Goal: Transaction & Acquisition: Book appointment/travel/reservation

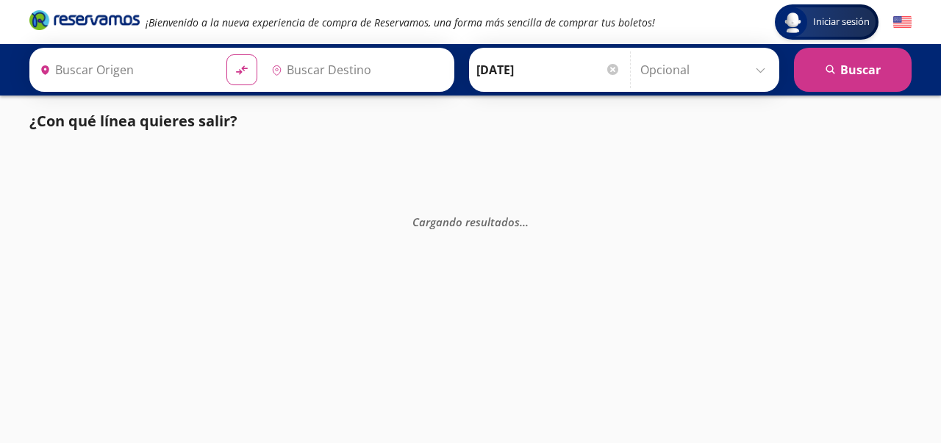
type input "[GEOGRAPHIC_DATA], [GEOGRAPHIC_DATA]"
type input "[GEOGRAPHIC_DATA][PERSON_NAME], [GEOGRAPHIC_DATA][PERSON_NAME]"
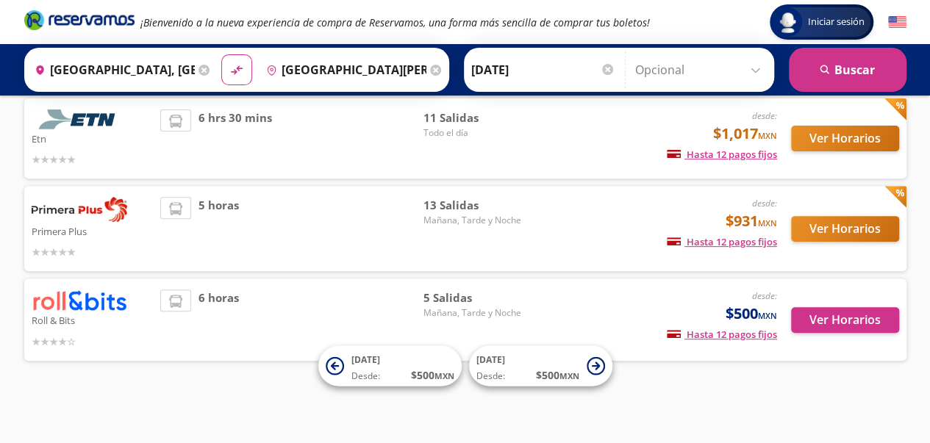
scroll to position [188, 0]
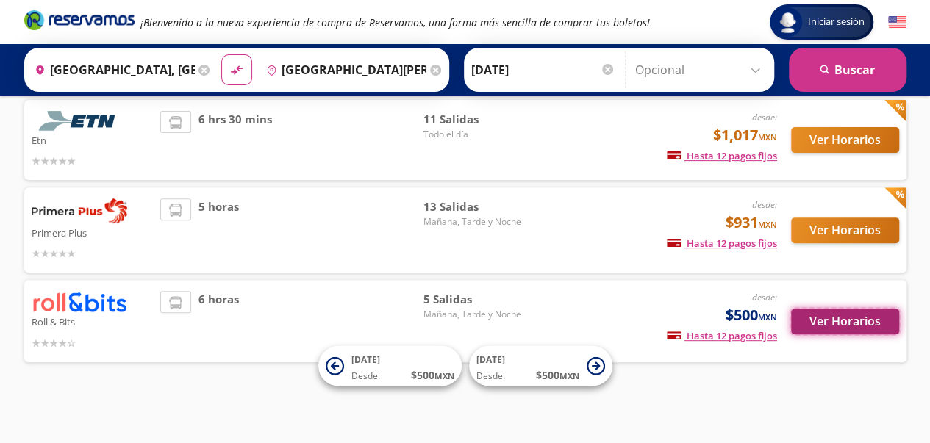
click at [839, 321] on button "Ver Horarios" at bounding box center [845, 322] width 108 height 26
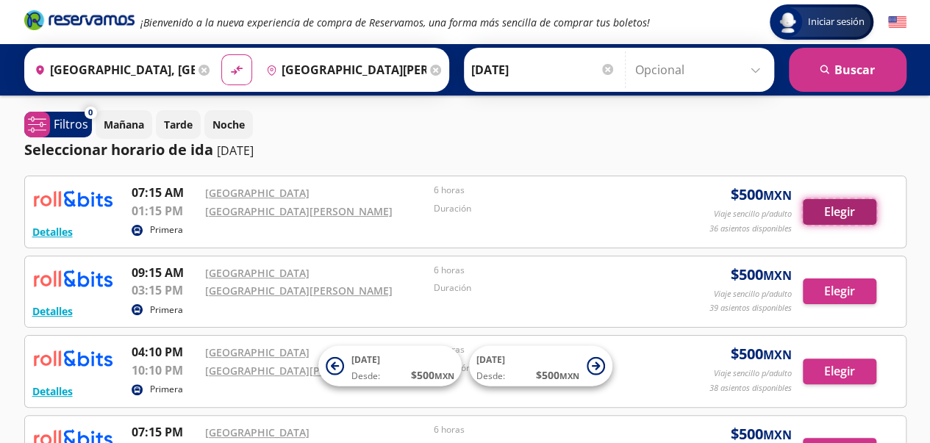
click at [841, 219] on button "Elegir" at bounding box center [838, 212] width 73 height 26
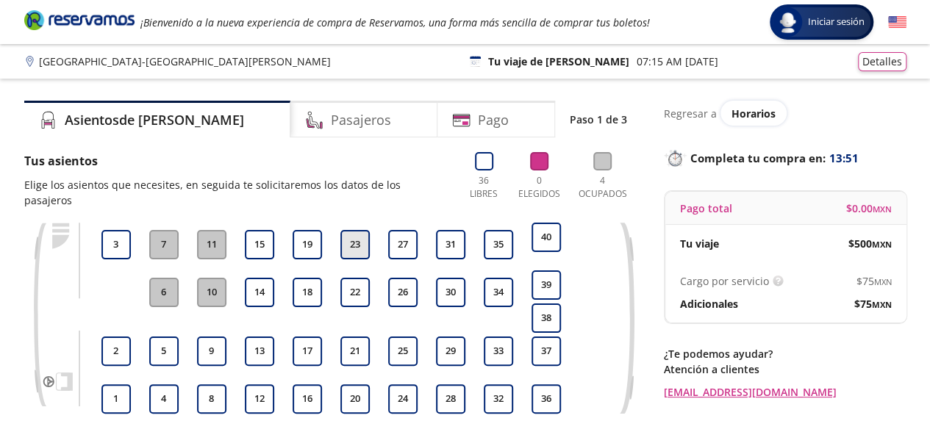
click at [353, 230] on button "23" at bounding box center [354, 244] width 29 height 29
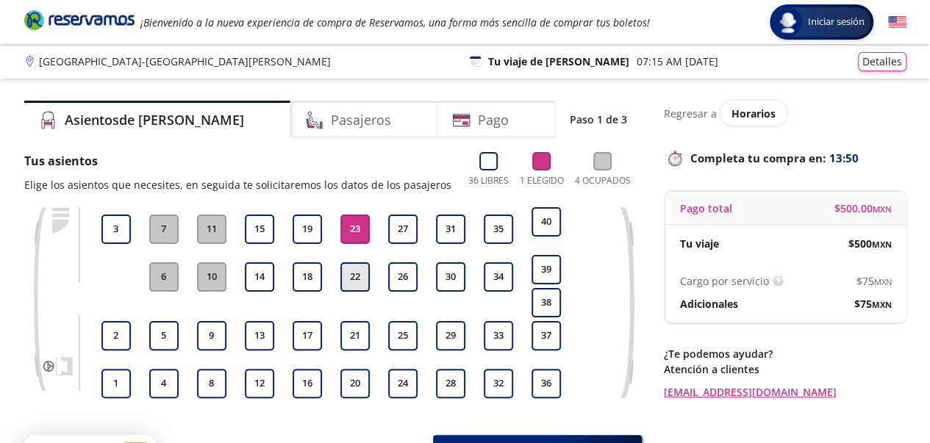
click at [364, 267] on button "22" at bounding box center [354, 276] width 29 height 29
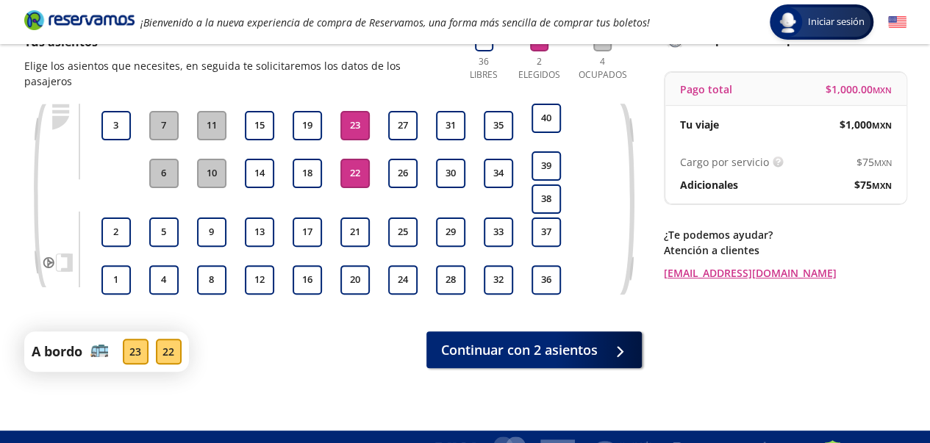
scroll to position [129, 0]
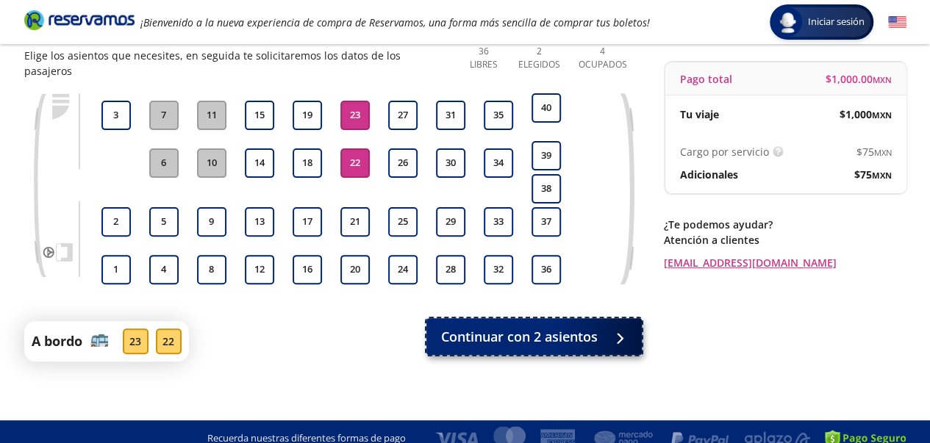
click at [603, 321] on button "Continuar con 2 asientos" at bounding box center [533, 336] width 215 height 37
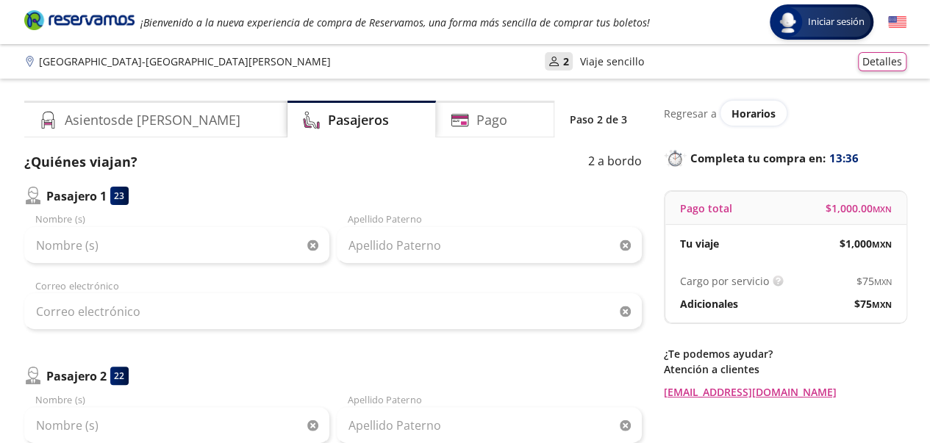
click at [580, 62] on p "Viaje sencillo" at bounding box center [612, 61] width 64 height 15
click at [128, 112] on h4 "Asientos de [PERSON_NAME]" at bounding box center [153, 120] width 176 height 20
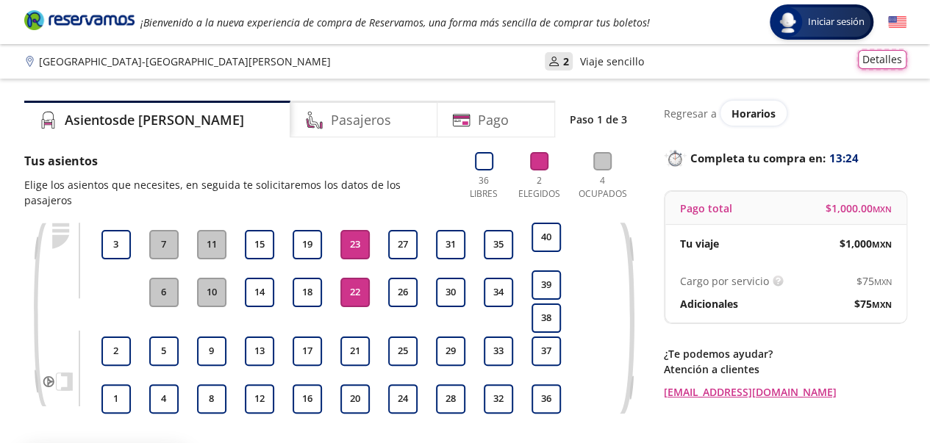
click at [889, 62] on button "Detalles" at bounding box center [881, 59] width 48 height 19
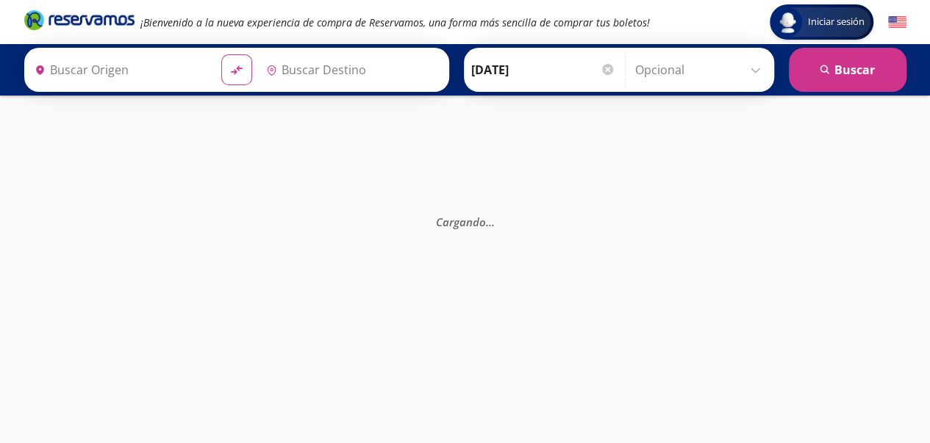
type input "[GEOGRAPHIC_DATA][PERSON_NAME], [GEOGRAPHIC_DATA][PERSON_NAME]"
type input "[GEOGRAPHIC_DATA], [GEOGRAPHIC_DATA]"
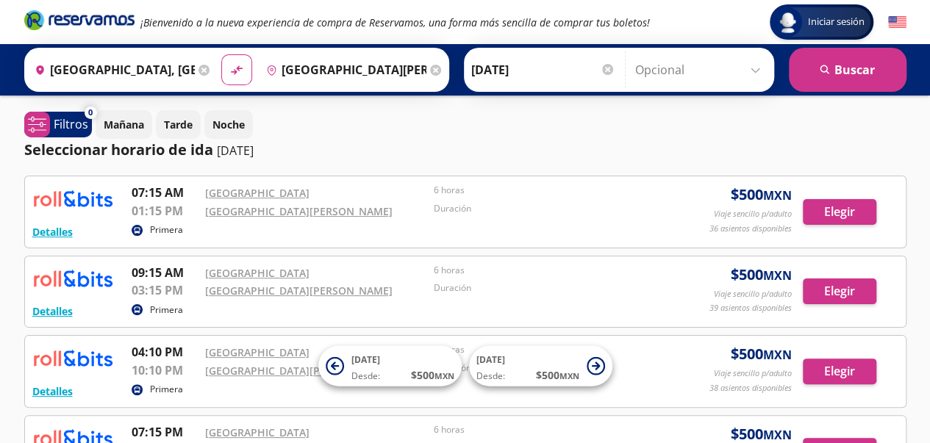
click at [719, 64] on input "Opcional" at bounding box center [701, 69] width 132 height 37
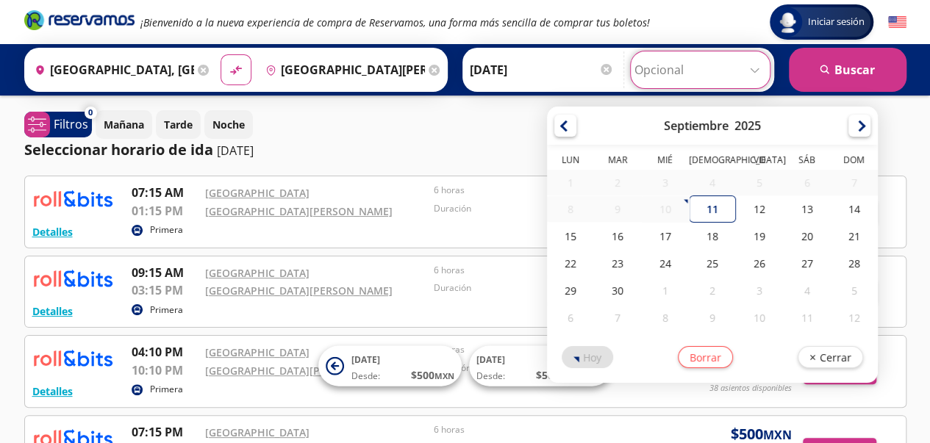
click at [719, 64] on input "Opcional" at bounding box center [700, 69] width 132 height 37
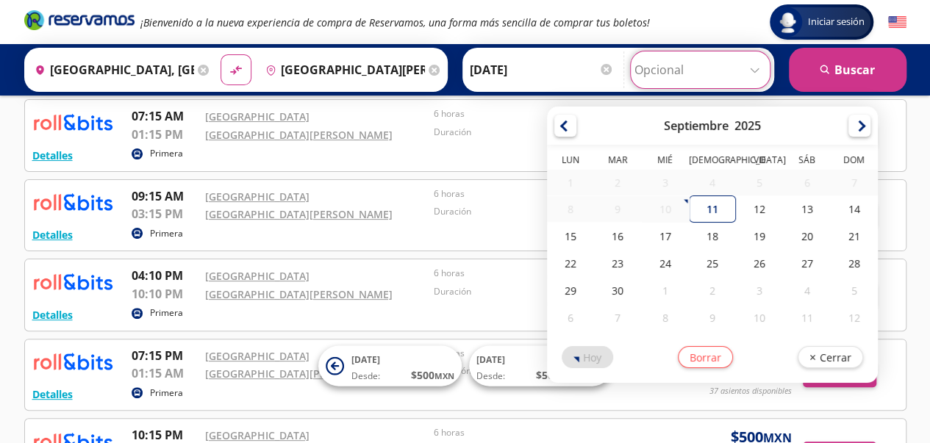
scroll to position [228, 0]
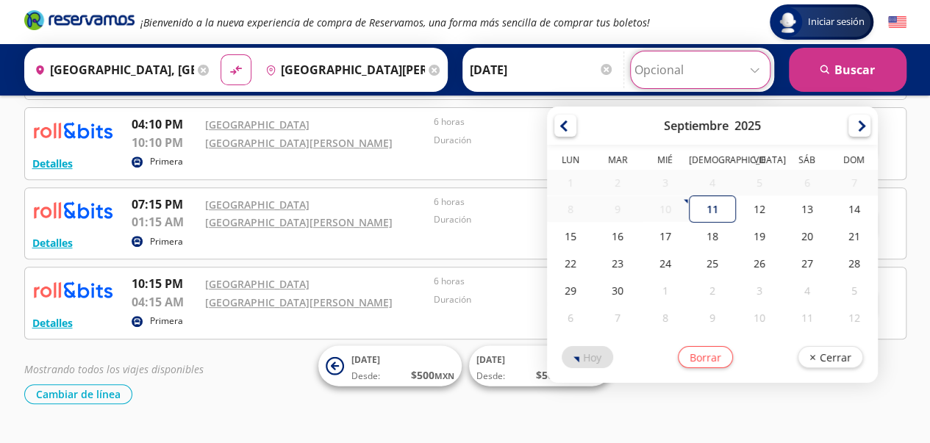
click at [695, 211] on div "11" at bounding box center [711, 208] width 47 height 27
type input "[DATE]"
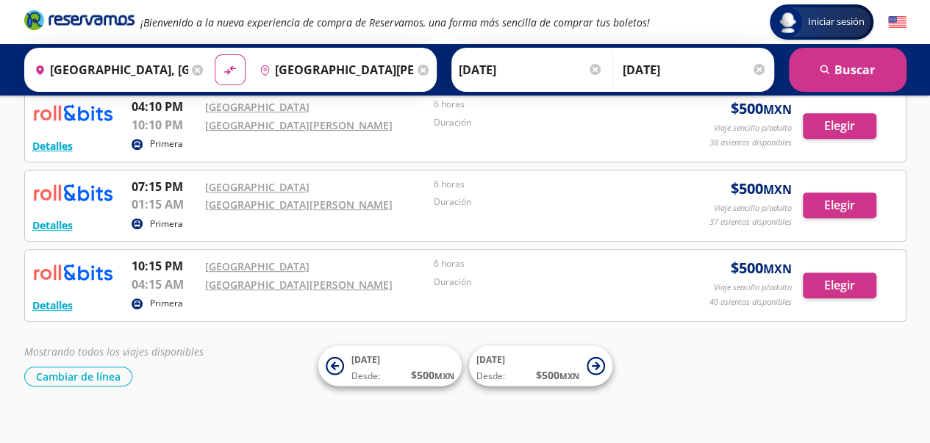
scroll to position [258, 0]
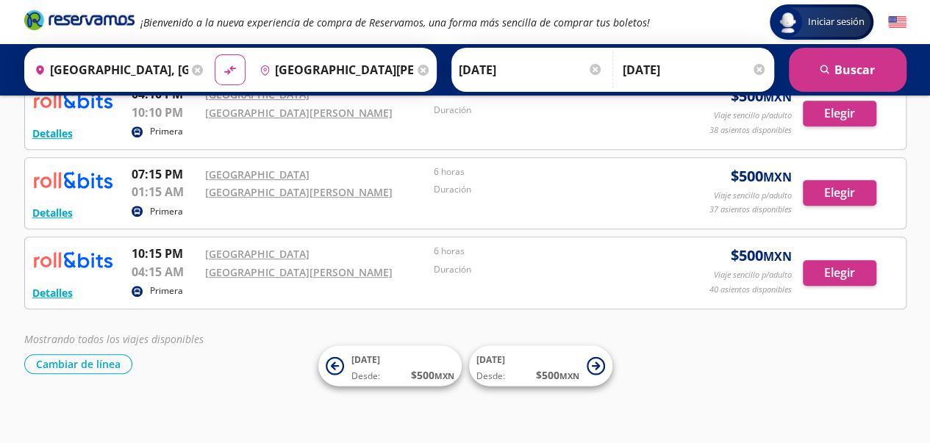
click at [754, 269] on p "Viaje sencillo p/adulto" at bounding box center [752, 275] width 78 height 12
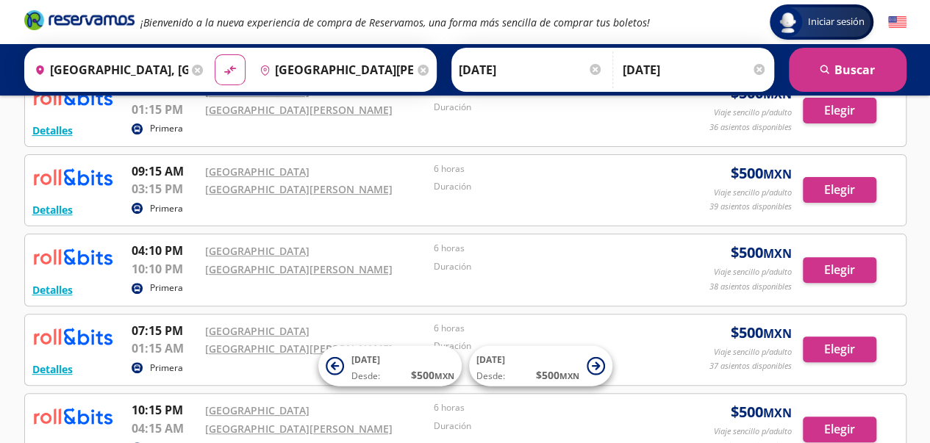
scroll to position [0, 0]
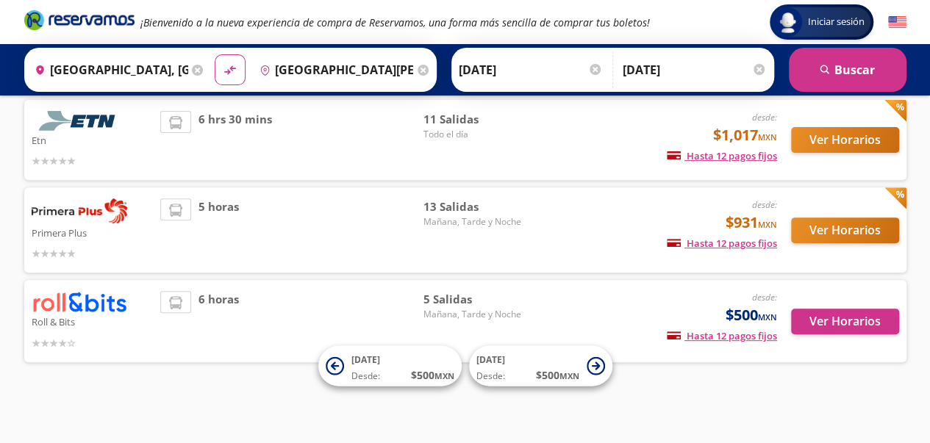
scroll to position [188, 0]
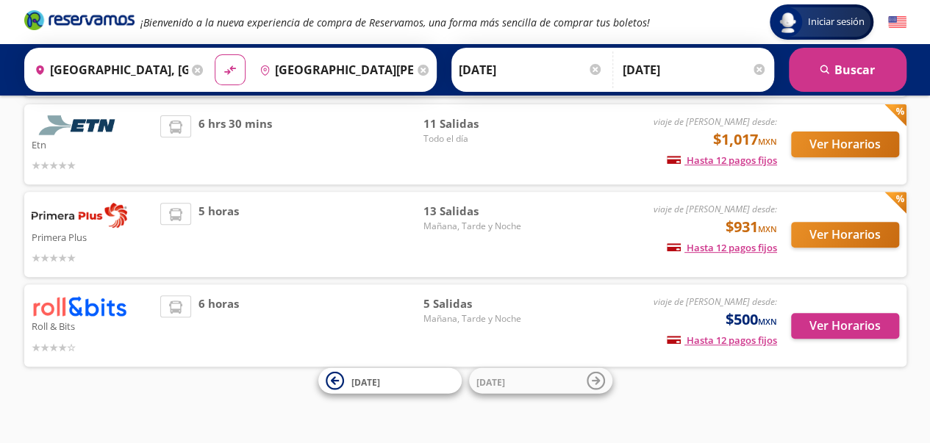
scroll to position [217, 0]
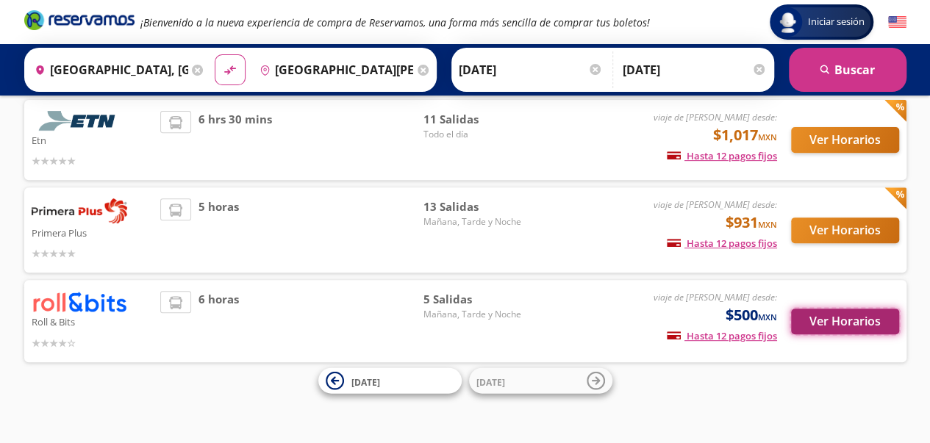
click at [852, 321] on button "Ver Horarios" at bounding box center [845, 322] width 108 height 26
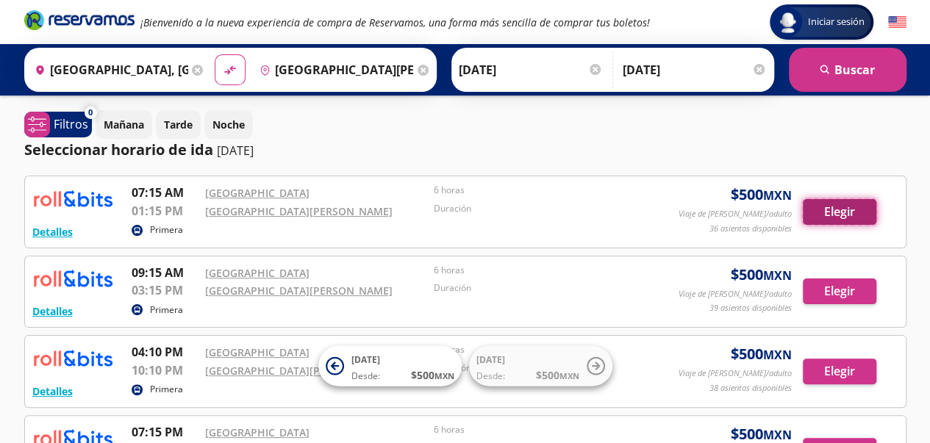
click at [833, 217] on button "Elegir" at bounding box center [838, 212] width 73 height 26
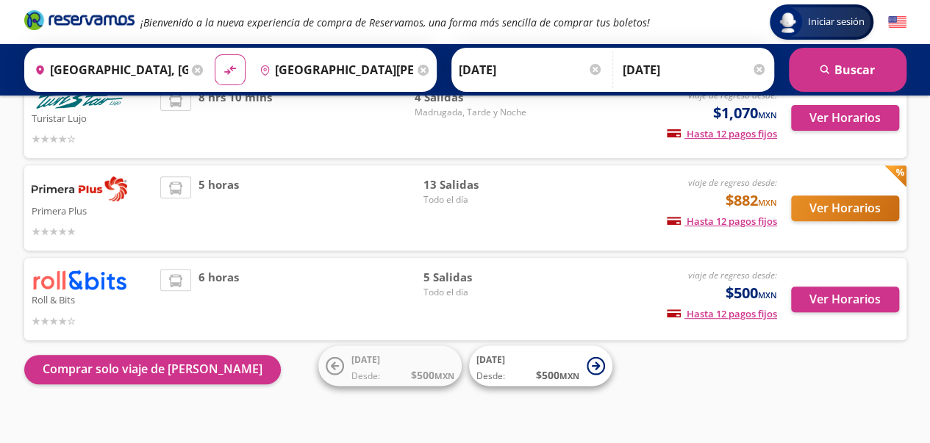
scroll to position [223, 0]
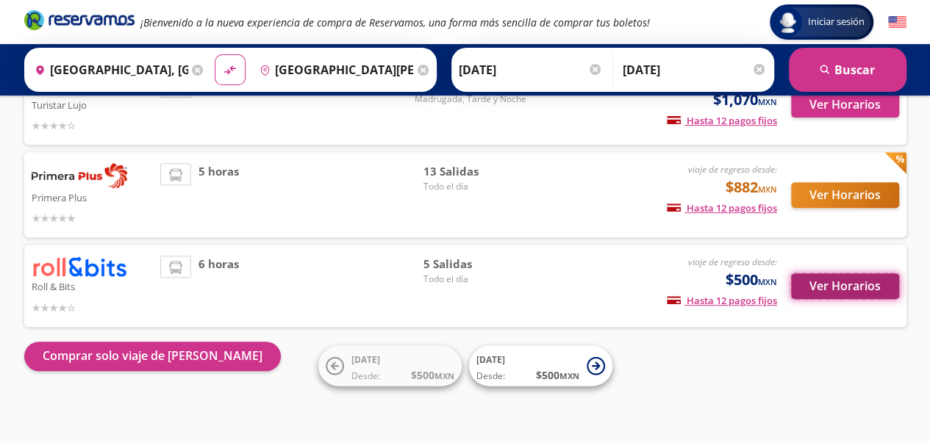
click at [851, 291] on button "Ver Horarios" at bounding box center [845, 286] width 108 height 26
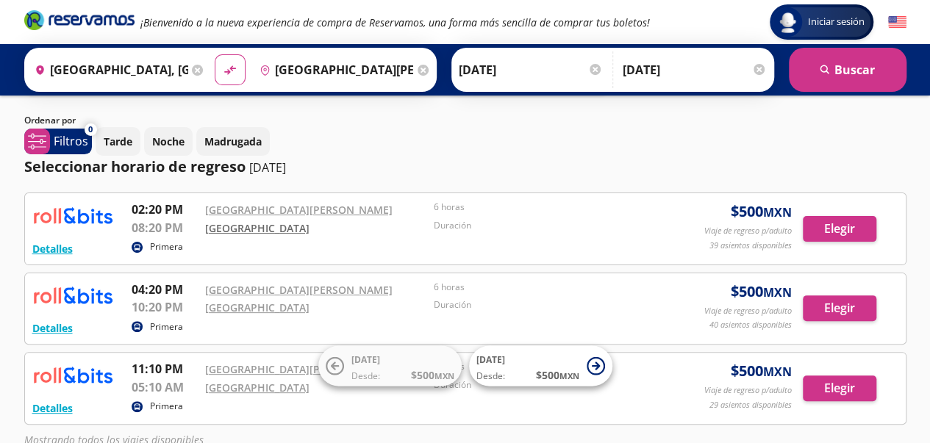
scroll to position [147, 0]
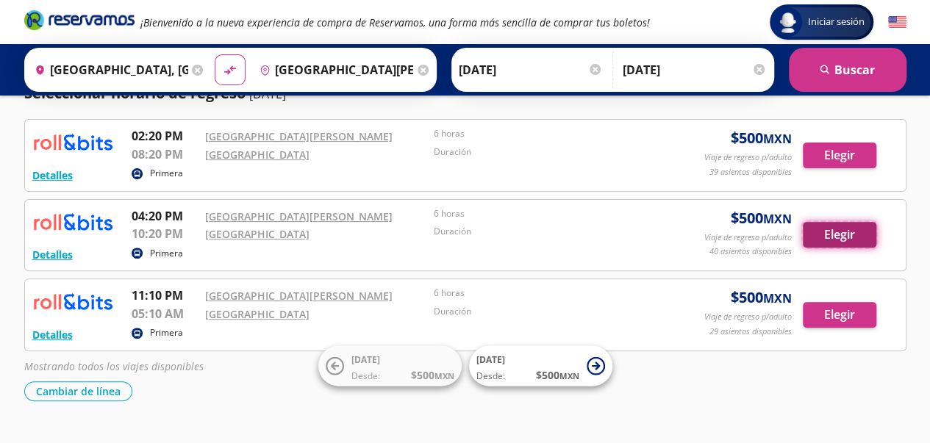
click at [832, 232] on button "Elegir" at bounding box center [838, 235] width 73 height 26
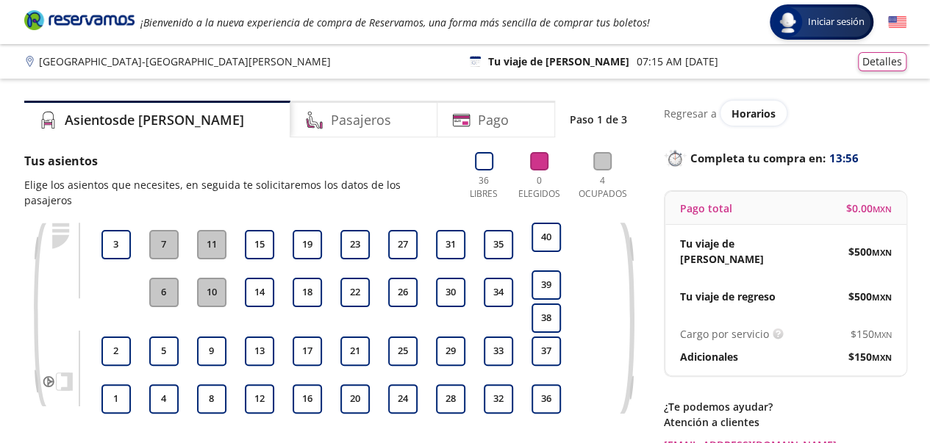
scroll to position [73, 0]
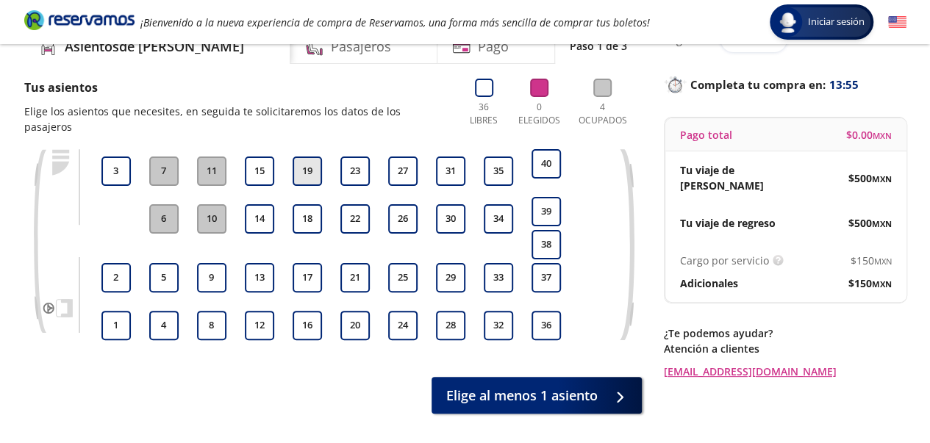
click at [309, 157] on button "19" at bounding box center [306, 171] width 29 height 29
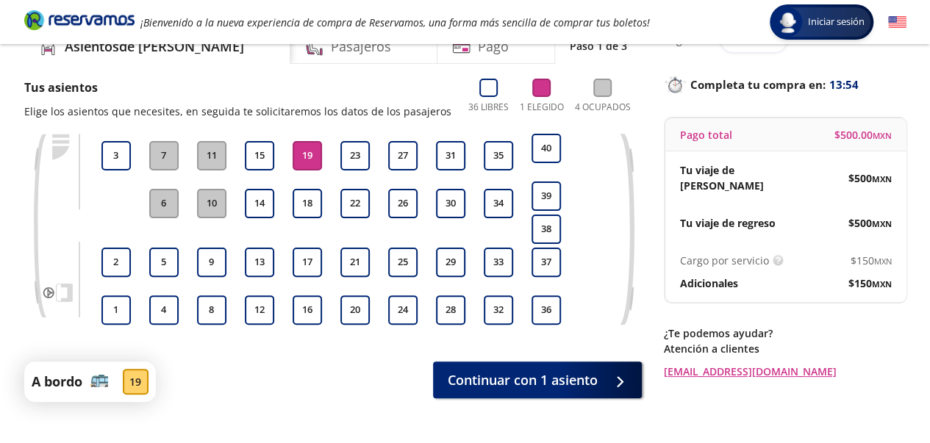
click at [309, 218] on div "16 17 18 19" at bounding box center [307, 229] width 37 height 191
click at [313, 209] on button "18" at bounding box center [306, 203] width 29 height 29
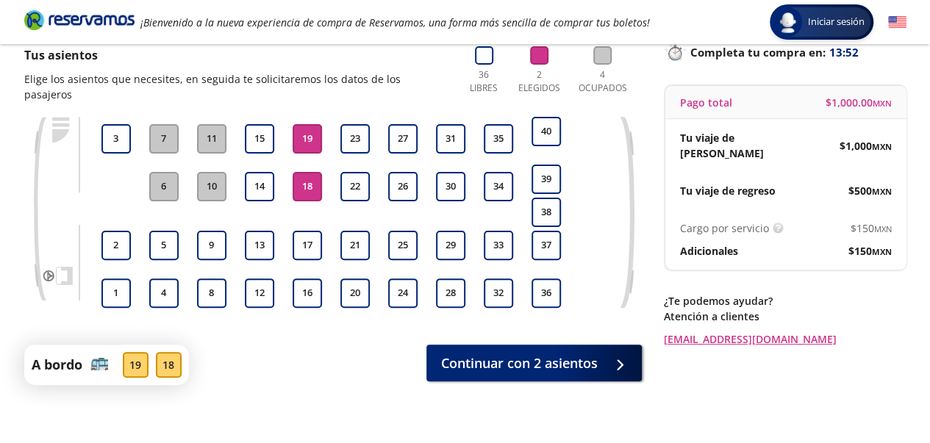
scroll to position [129, 0]
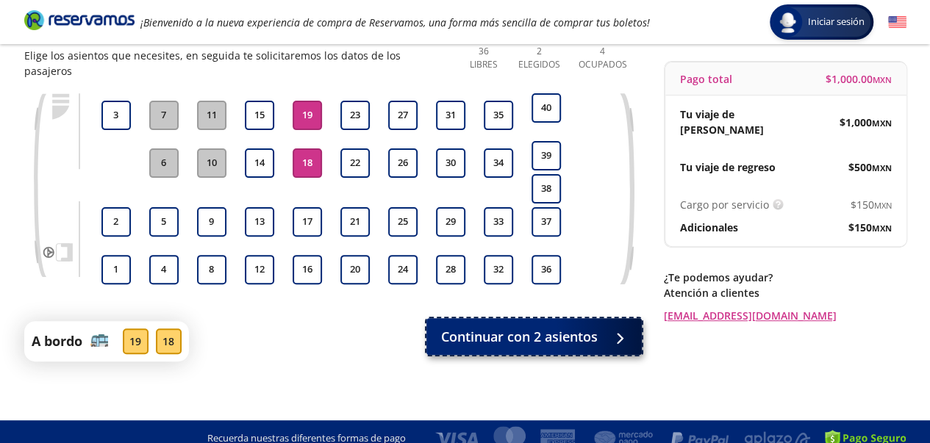
click at [580, 337] on button "Continuar con 2 asientos" at bounding box center [533, 336] width 215 height 37
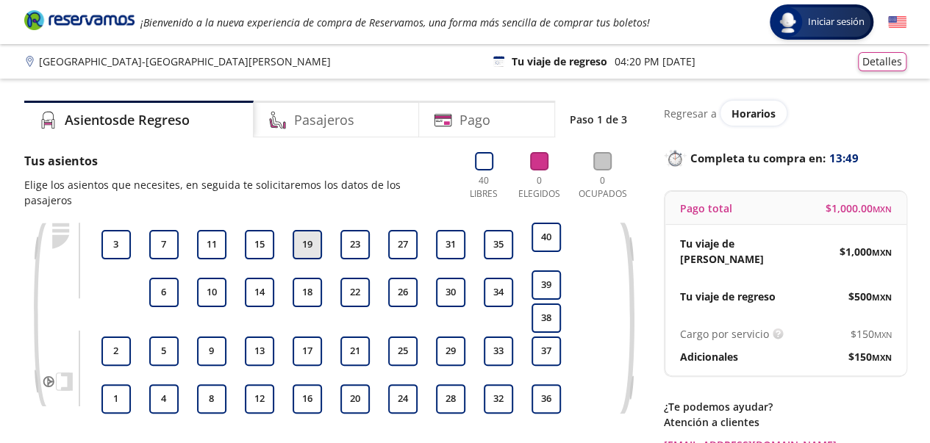
click at [313, 230] on button "19" at bounding box center [306, 244] width 29 height 29
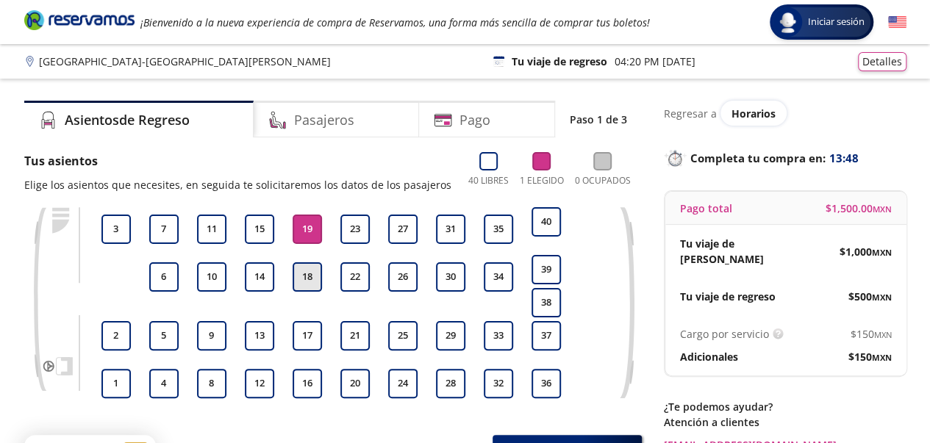
click at [309, 287] on button "18" at bounding box center [306, 276] width 29 height 29
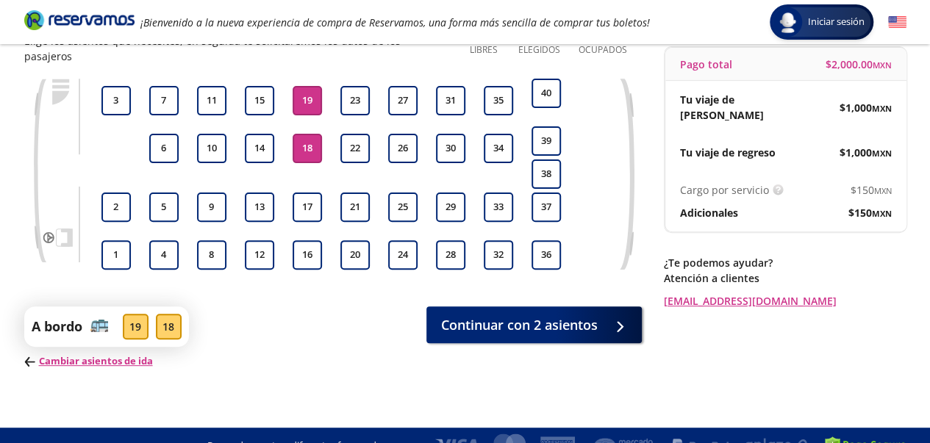
scroll to position [149, 0]
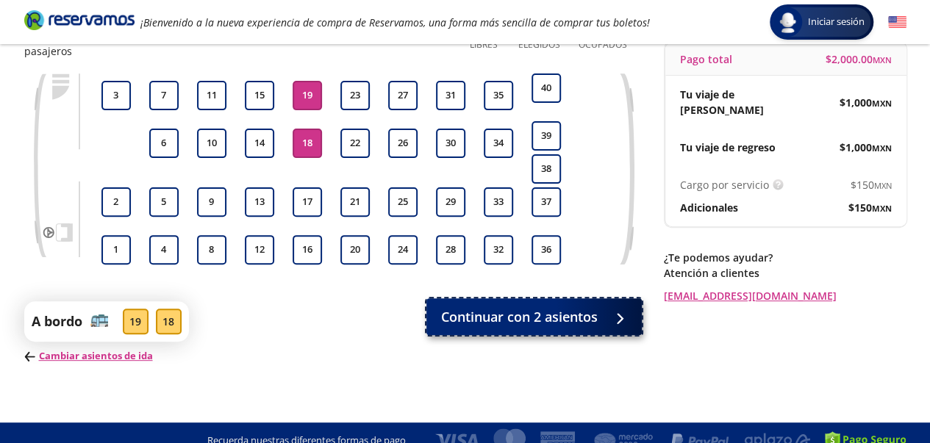
click at [592, 309] on span "Continuar con 2 asientos" at bounding box center [519, 317] width 157 height 20
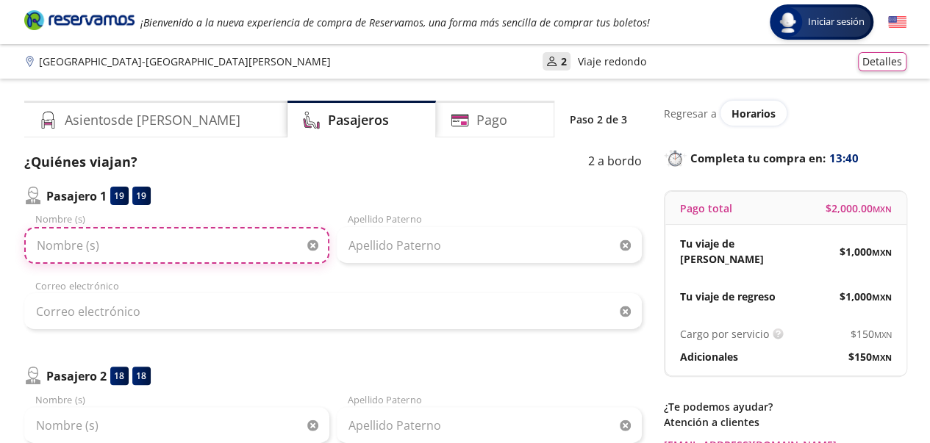
click at [212, 231] on input "Nombre (s)" at bounding box center [176, 245] width 305 height 37
type input "Sergio"
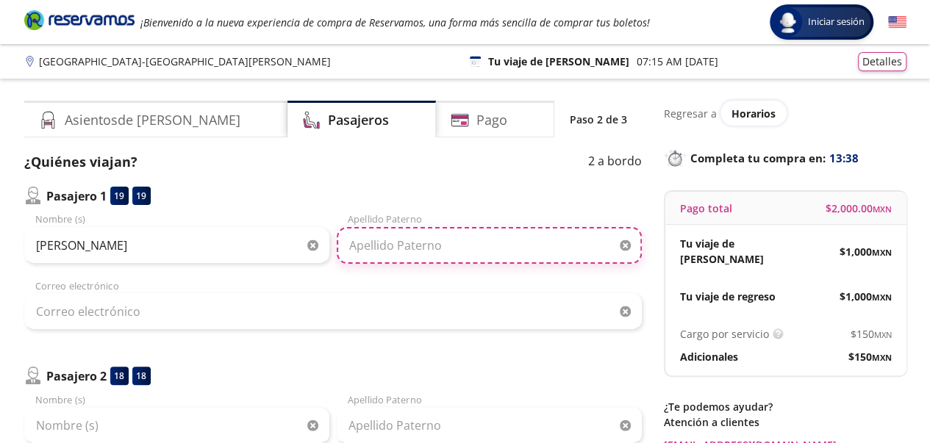
click at [506, 251] on input "Apellido Paterno" at bounding box center [489, 245] width 305 height 37
type input "Trejo"
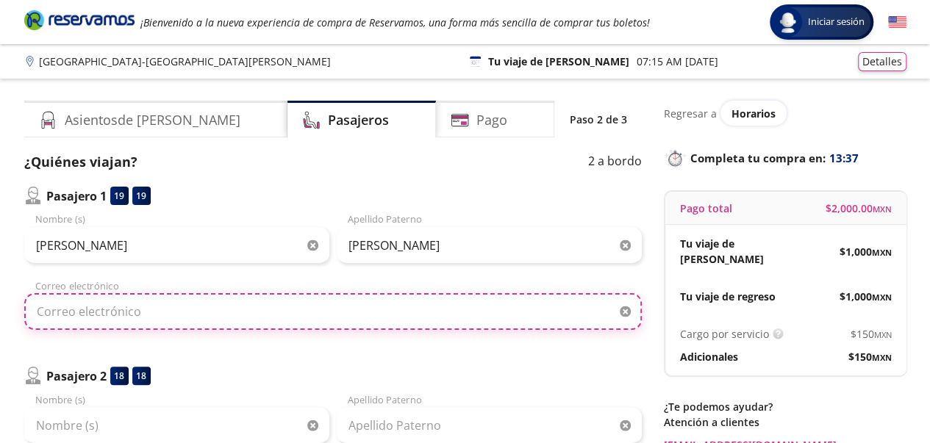
click at [272, 293] on input "Correo electrónico" at bounding box center [332, 311] width 617 height 37
type input "serid_5310@hotmail.com"
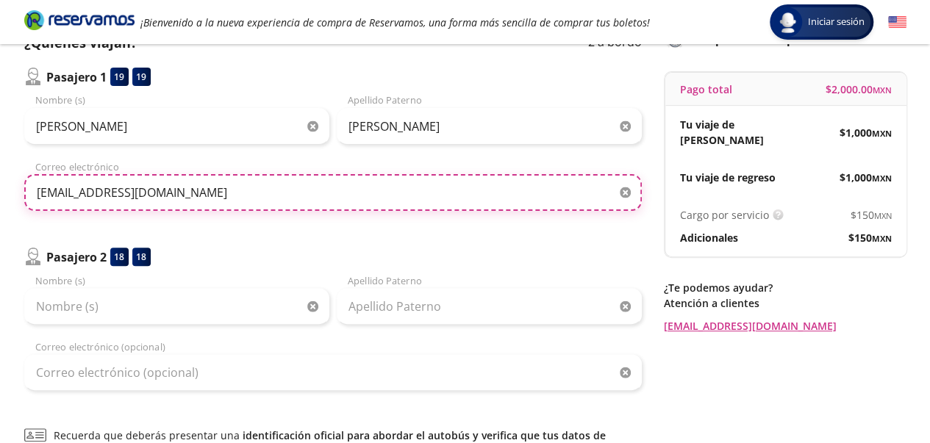
scroll to position [147, 0]
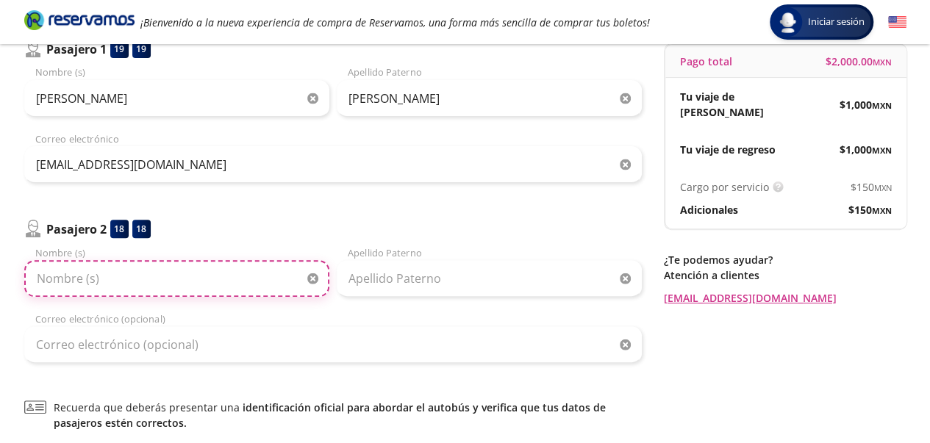
click at [185, 279] on input "Nombre (s)" at bounding box center [176, 278] width 305 height 37
type input "Nohemi"
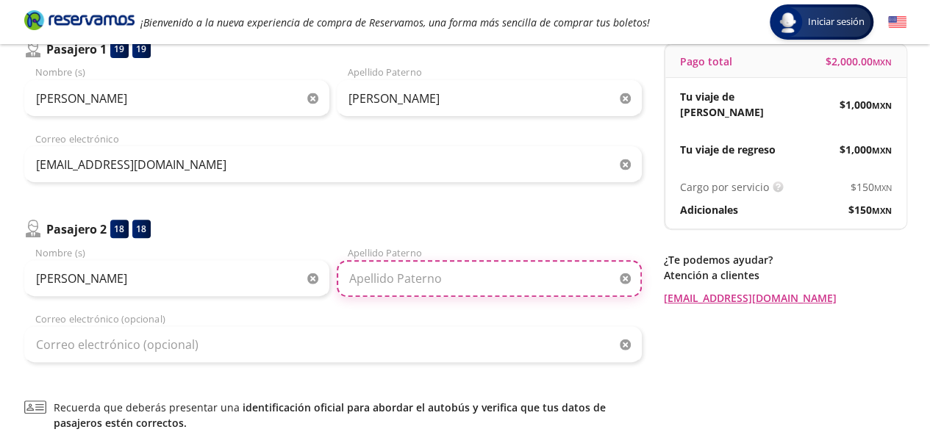
click at [431, 282] on input "Apellido Paterno" at bounding box center [489, 278] width 305 height 37
type input "Rosales"
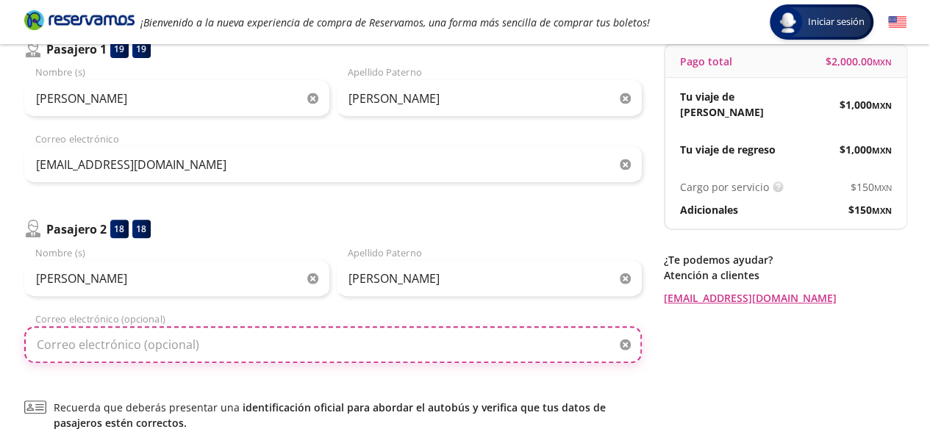
click at [275, 346] on input "Correo electrónico (opcional)" at bounding box center [332, 344] width 617 height 37
type input "erikarossss190484@gmail.com"
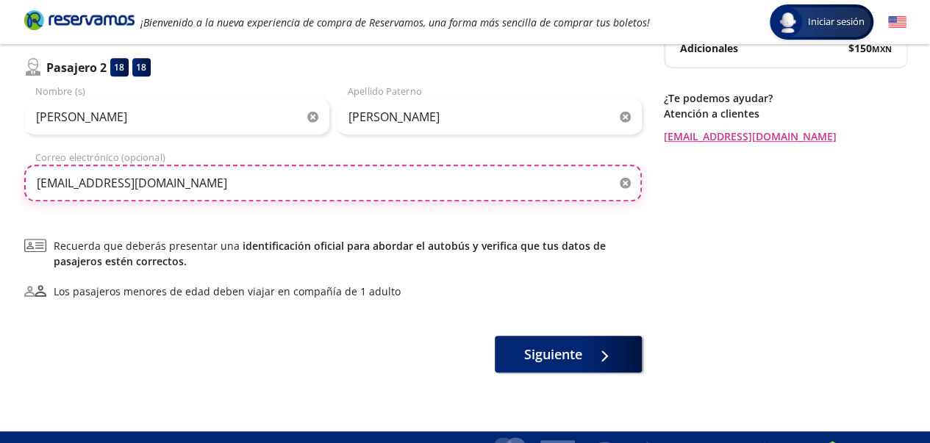
scroll to position [334, 0]
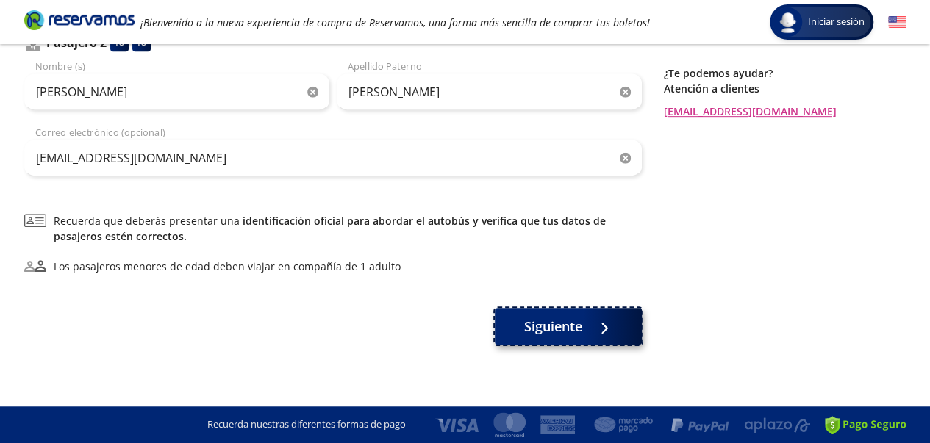
click at [614, 339] on button "Siguiente" at bounding box center [568, 326] width 147 height 37
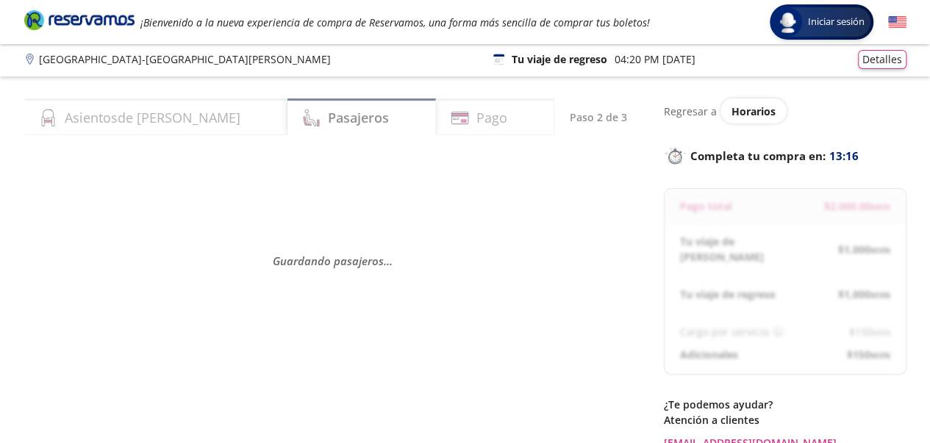
scroll to position [0, 0]
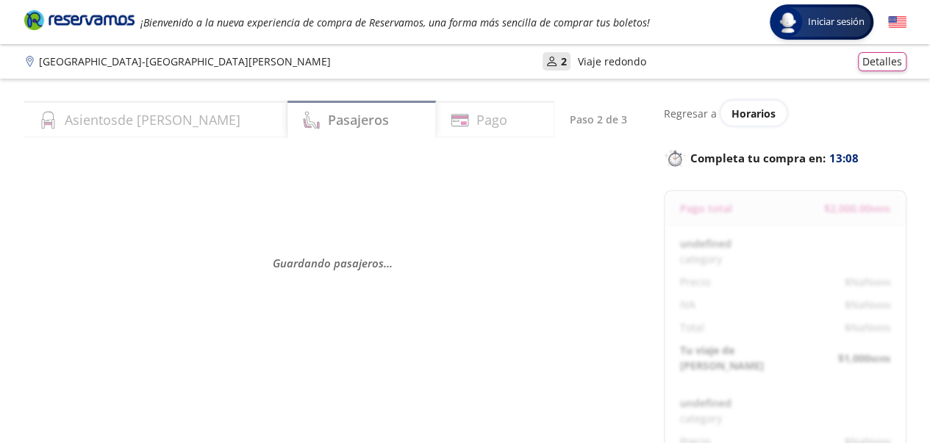
select select "MX"
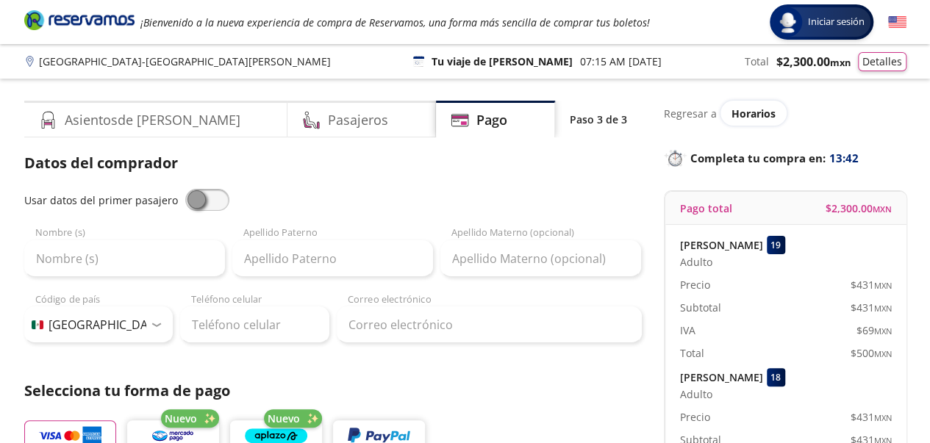
scroll to position [73, 0]
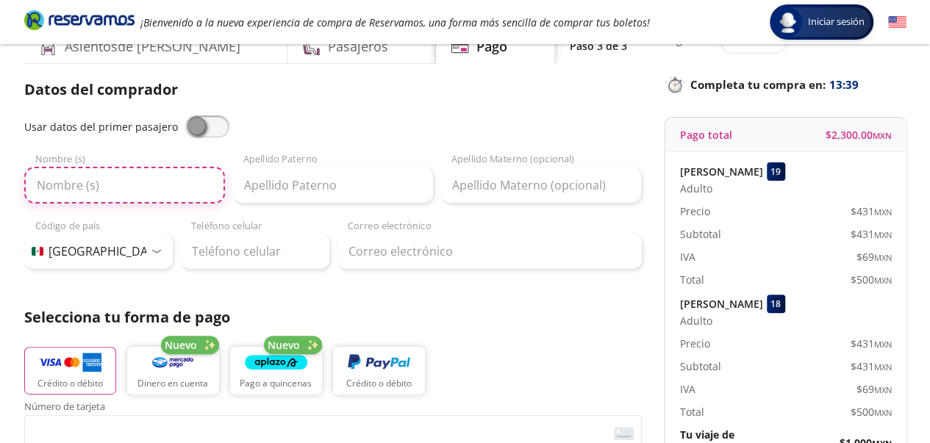
click at [115, 181] on input "Nombre (s)" at bounding box center [124, 185] width 201 height 37
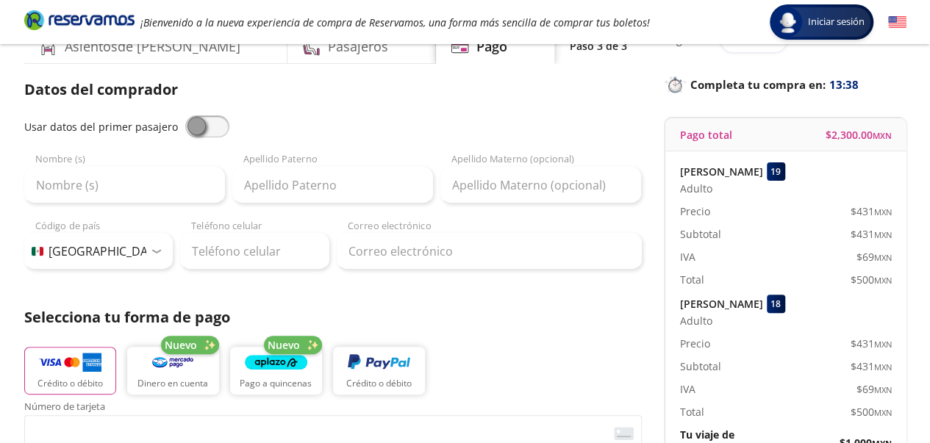
click at [194, 124] on span at bounding box center [207, 126] width 44 height 22
click at [185, 115] on input "checkbox" at bounding box center [185, 115] width 0 height 0
type input "Sergio"
type input "Trejo"
type input "serid_5310@hotmail.com"
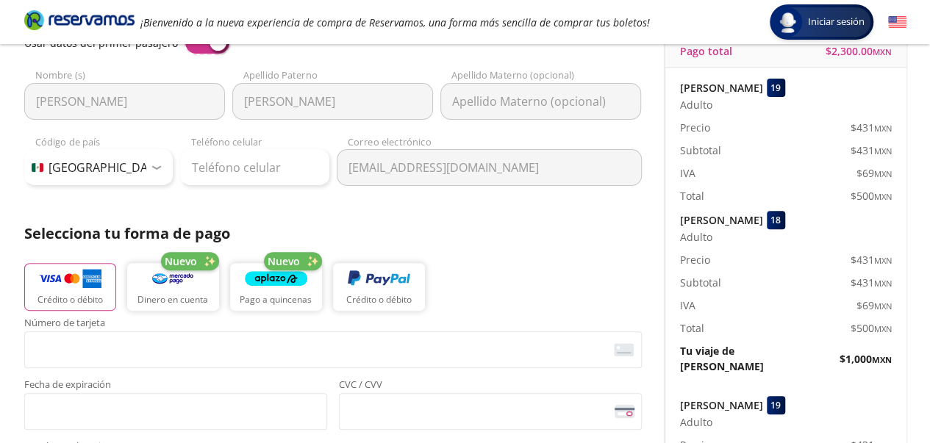
scroll to position [147, 0]
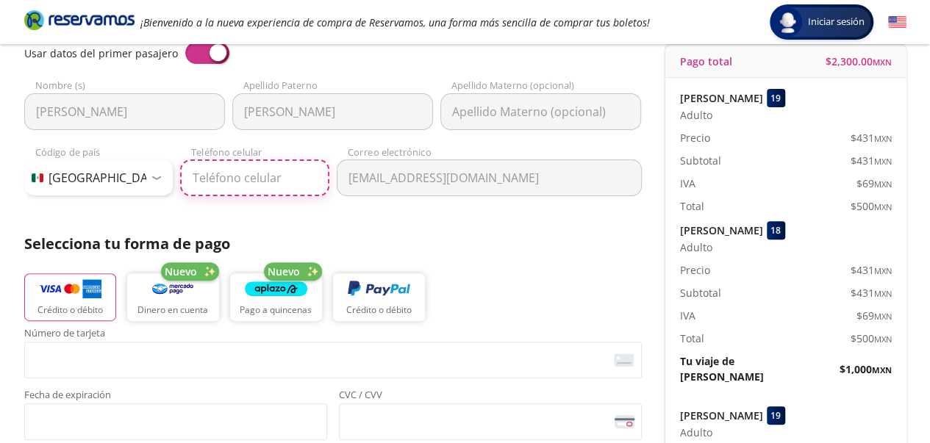
click at [242, 171] on input "Teléfono celular" at bounding box center [254, 177] width 149 height 37
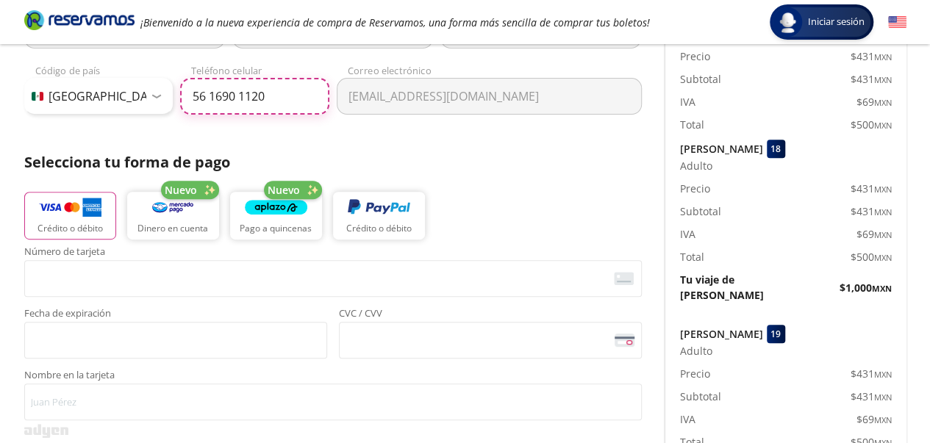
scroll to position [220, 0]
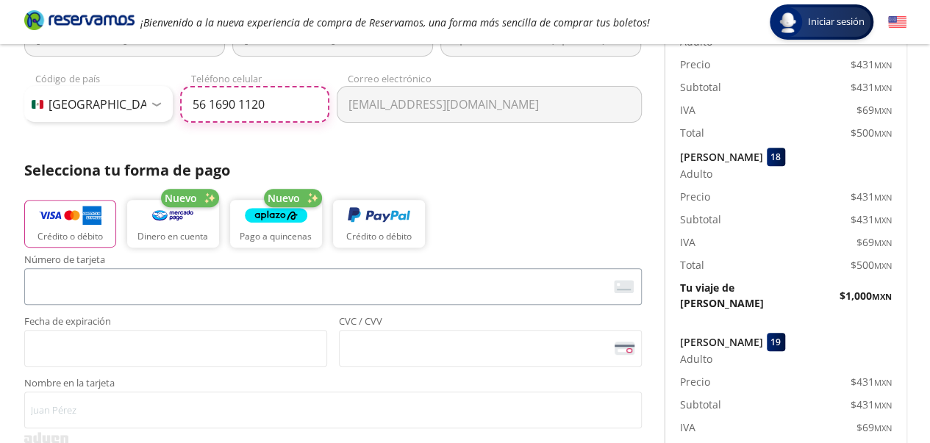
type input "56 1690 1120"
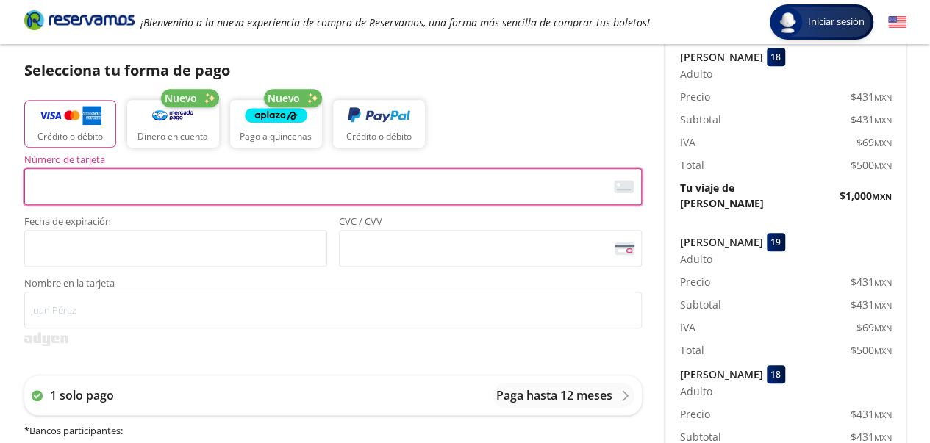
scroll to position [0, 0]
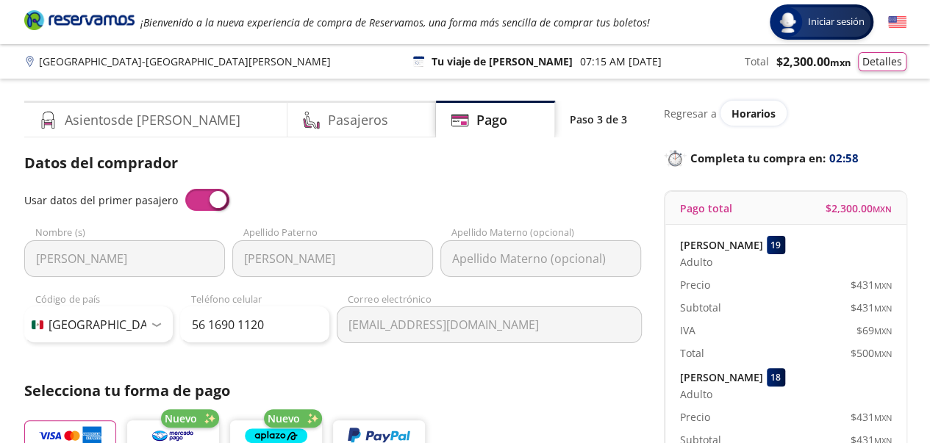
click at [210, 205] on span at bounding box center [207, 200] width 44 height 22
click at [185, 189] on input "checkbox" at bounding box center [185, 189] width 0 height 0
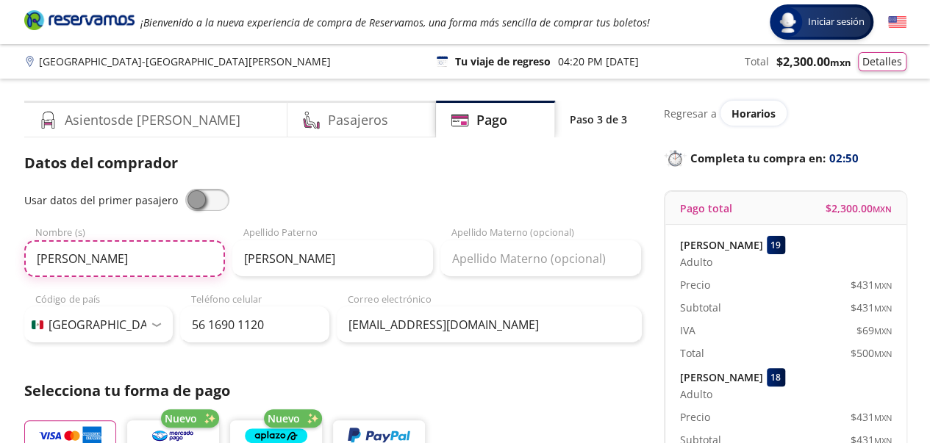
click at [121, 256] on input "Sergio" at bounding box center [124, 258] width 201 height 37
type input "S"
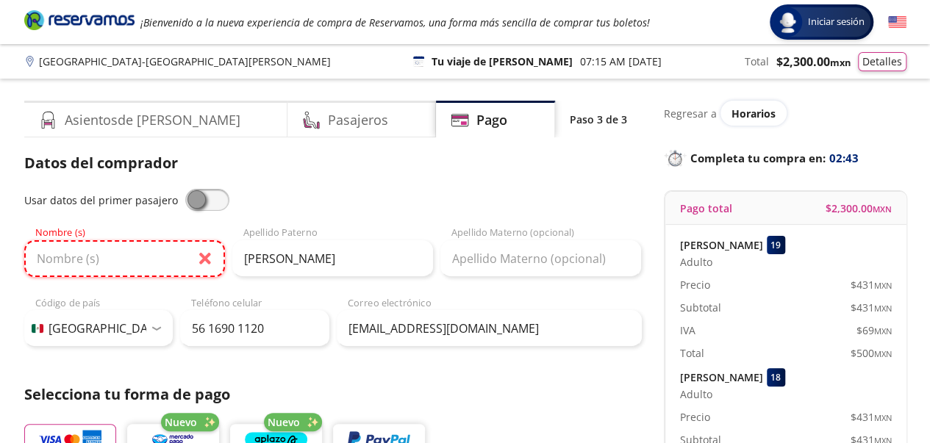
type input "s"
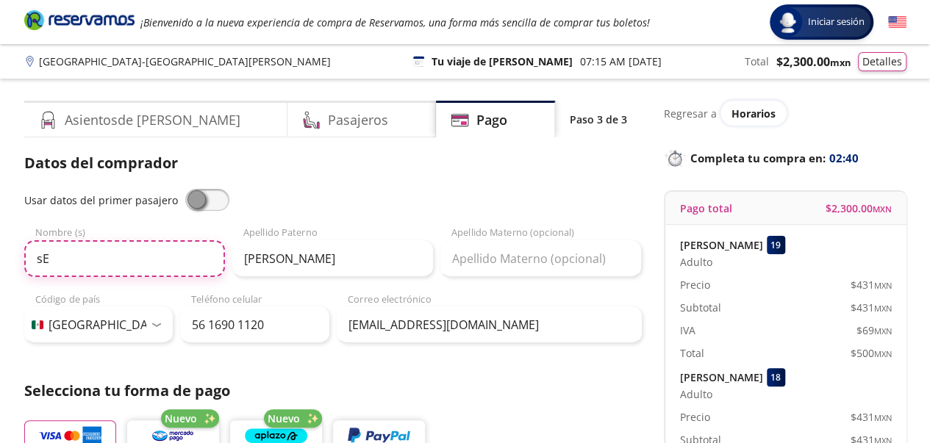
type input "s"
type input "S"
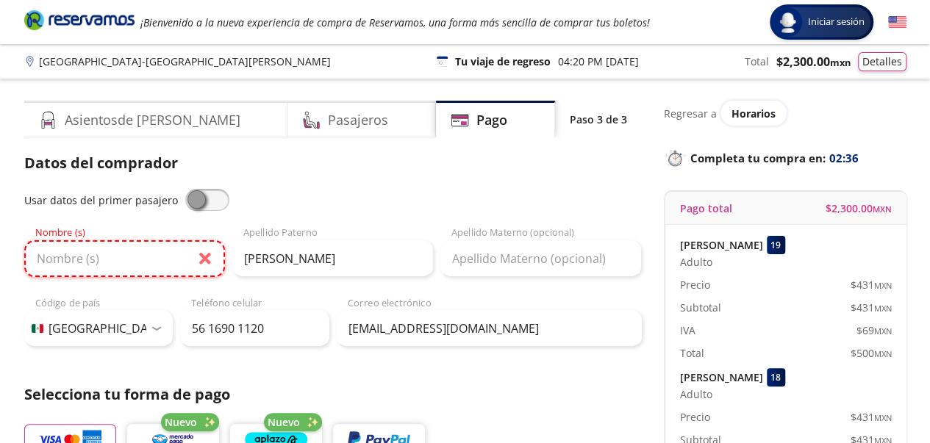
type input "f"
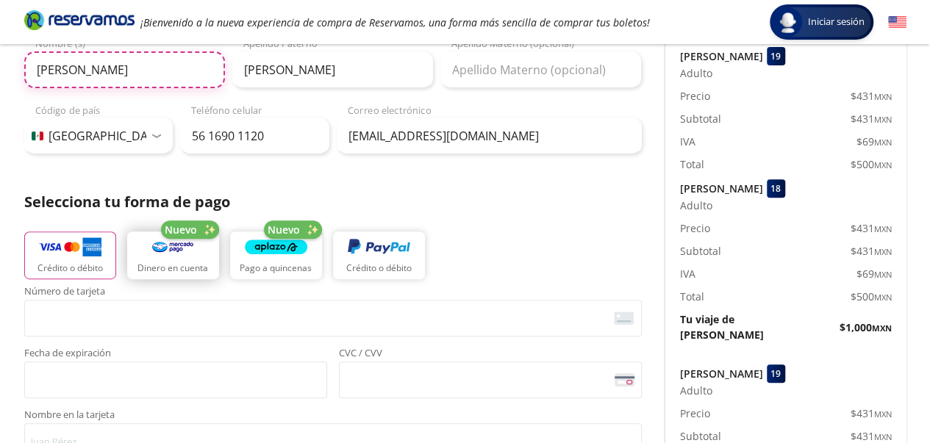
scroll to position [220, 0]
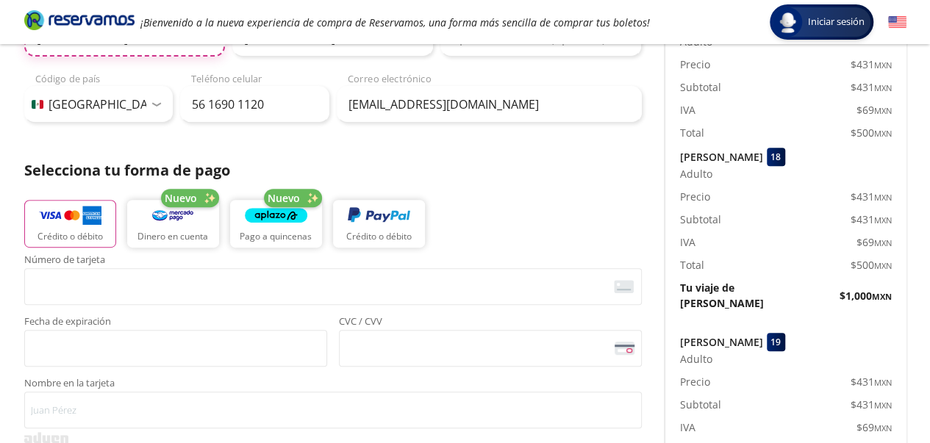
type input "Fernando"
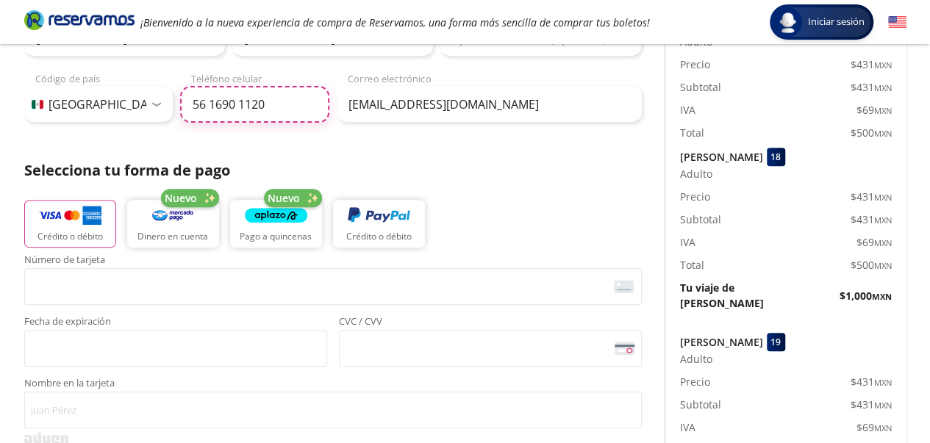
click at [265, 97] on input "56 1690 1120" at bounding box center [254, 104] width 149 height 37
type input "56 1085 3753"
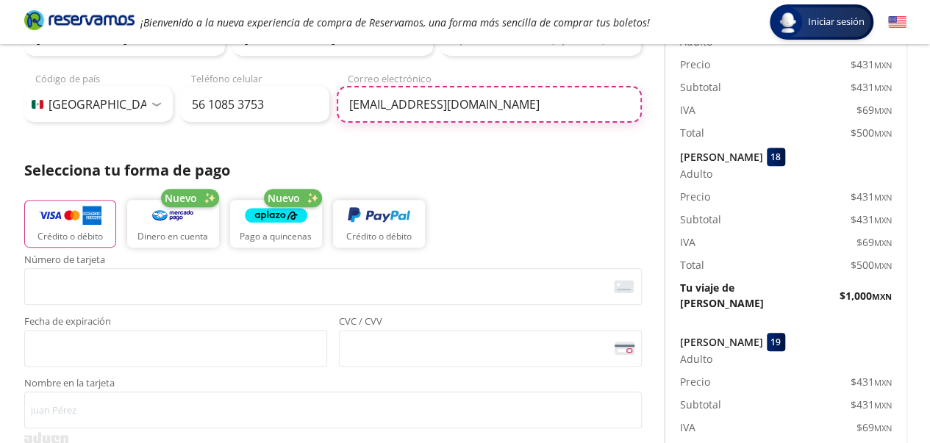
drag, startPoint x: 520, startPoint y: 112, endPoint x: 223, endPoint y: 157, distance: 300.1
click at [223, 157] on div "Datos del comprador Usar datos del primer pasajero Fernando Nombre (s) Trejo Ap…" at bounding box center [332, 264] width 617 height 665
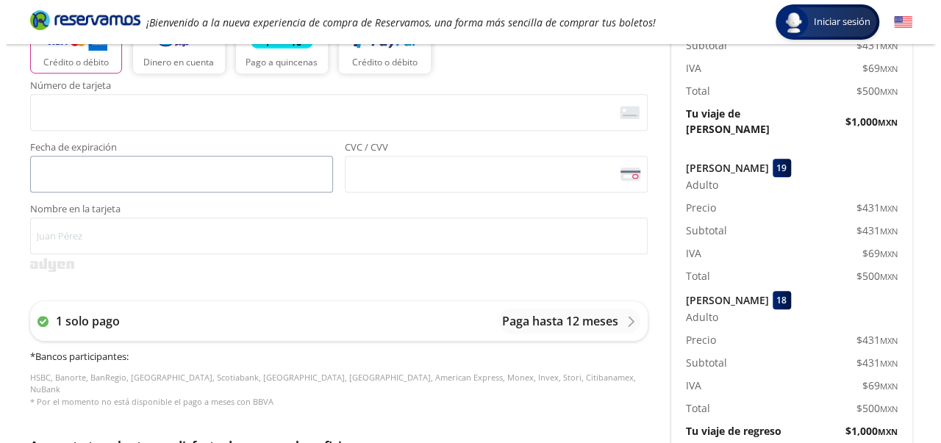
scroll to position [367, 0]
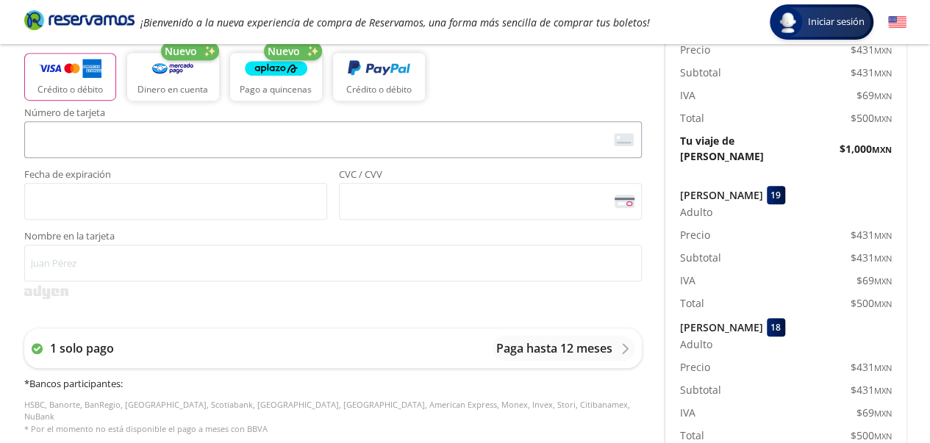
type input "fertr2049@gmail.com"
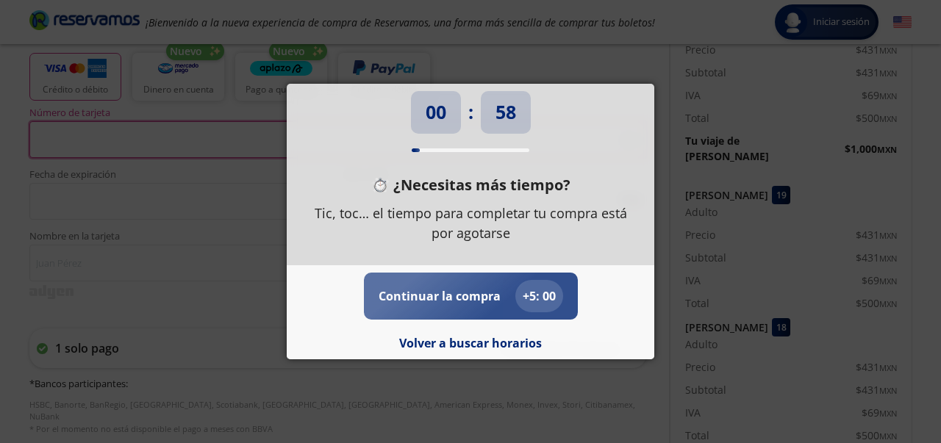
click at [539, 292] on p "+ 5 : 00" at bounding box center [538, 296] width 33 height 18
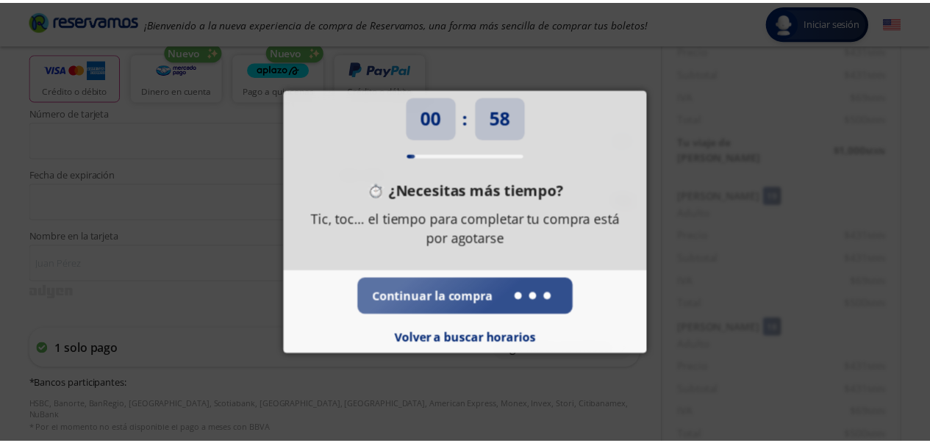
scroll to position [0, 0]
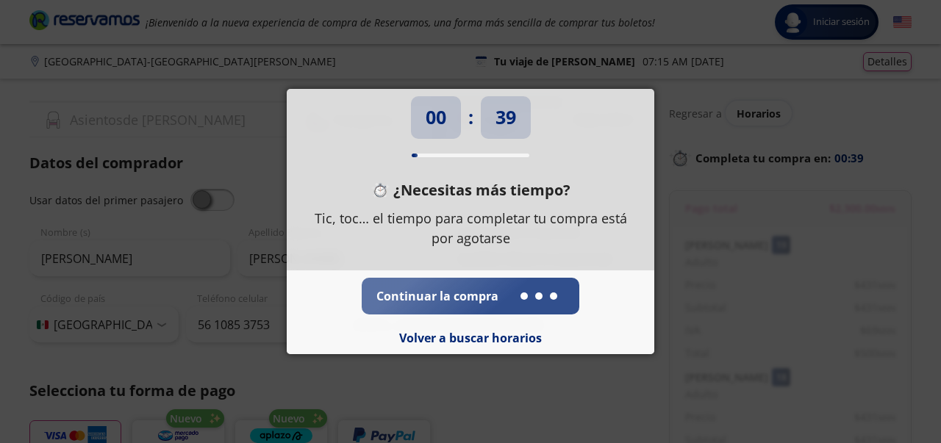
click at [531, 297] on div "fertr2049@gmail.com Correo electrónico" at bounding box center [494, 317] width 305 height 51
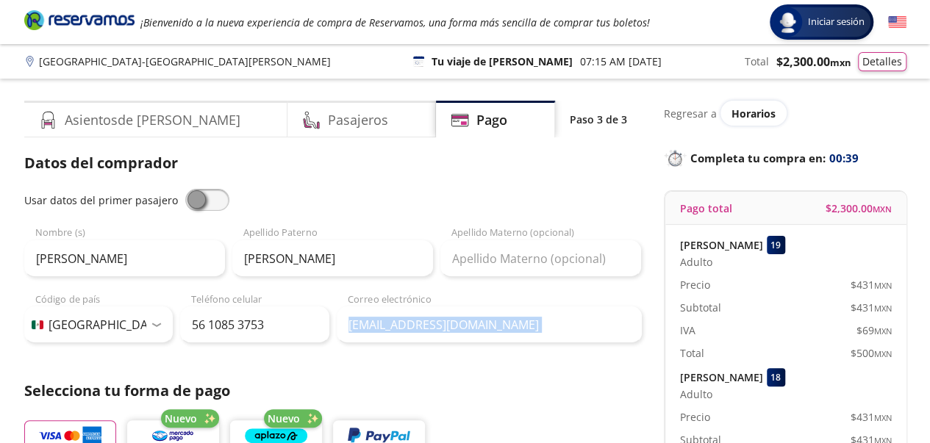
click at [531, 299] on div "fertr2049@gmail.com Correo electrónico" at bounding box center [489, 317] width 305 height 51
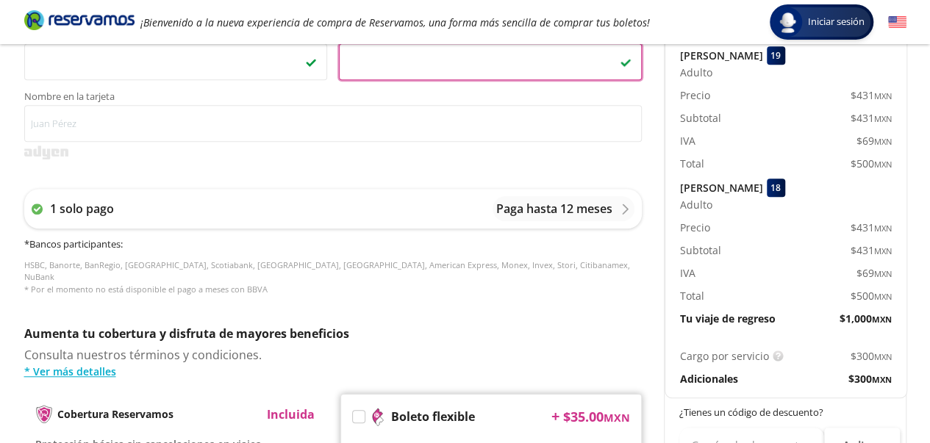
scroll to position [514, 0]
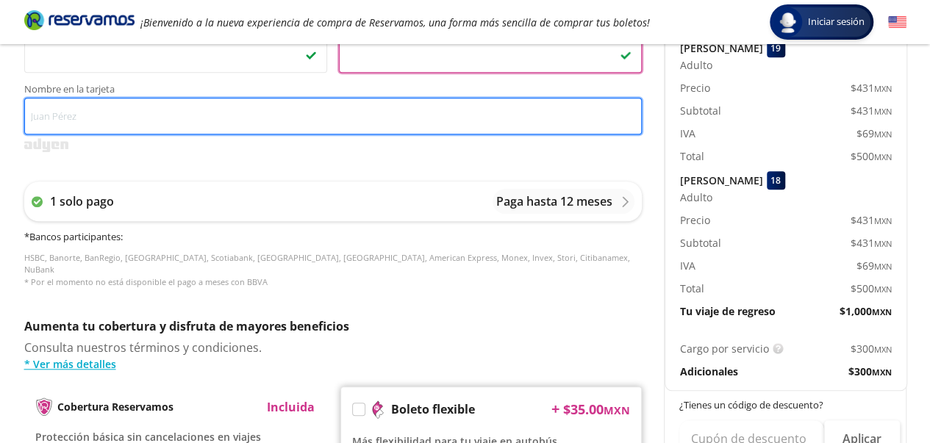
click at [145, 115] on input "Nombre en la tarjeta" at bounding box center [332, 116] width 617 height 37
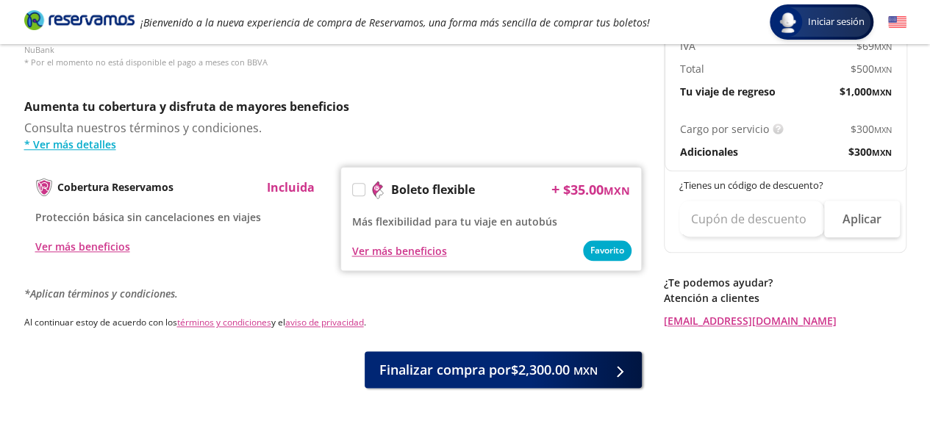
scroll to position [761, 0]
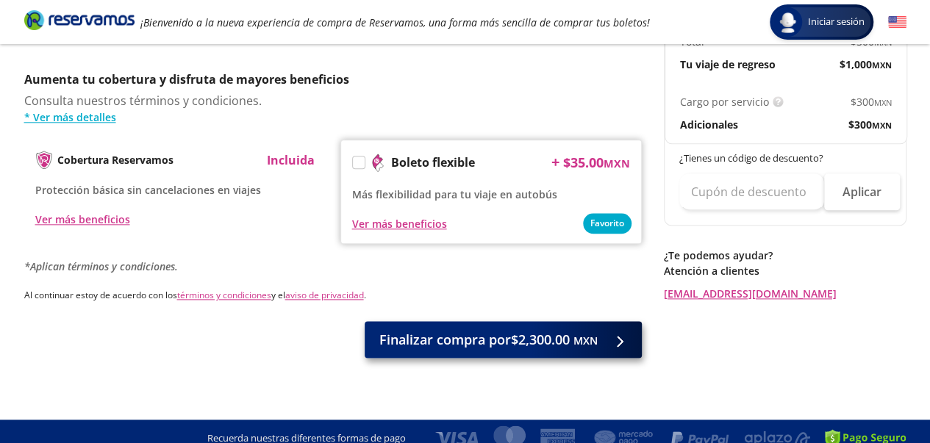
type input "Fernando Trejo"
click at [520, 330] on span "Finalizar compra por $2,300.00 MXN" at bounding box center [488, 340] width 218 height 20
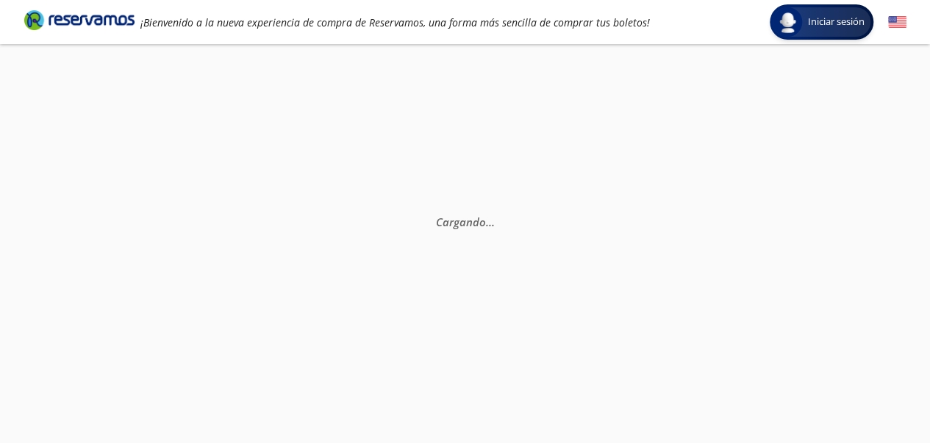
scroll to position [103, 0]
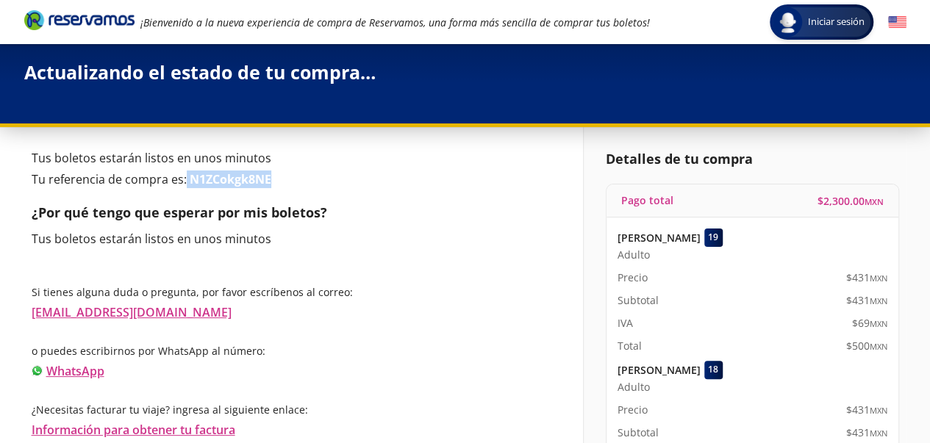
drag, startPoint x: 184, startPoint y: 177, endPoint x: 303, endPoint y: 184, distance: 119.3
click at [303, 184] on p "Tu referencia de compra es: N1ZCokgk8NE" at bounding box center [296, 179] width 529 height 18
copy p "N1ZCokgk8NE"
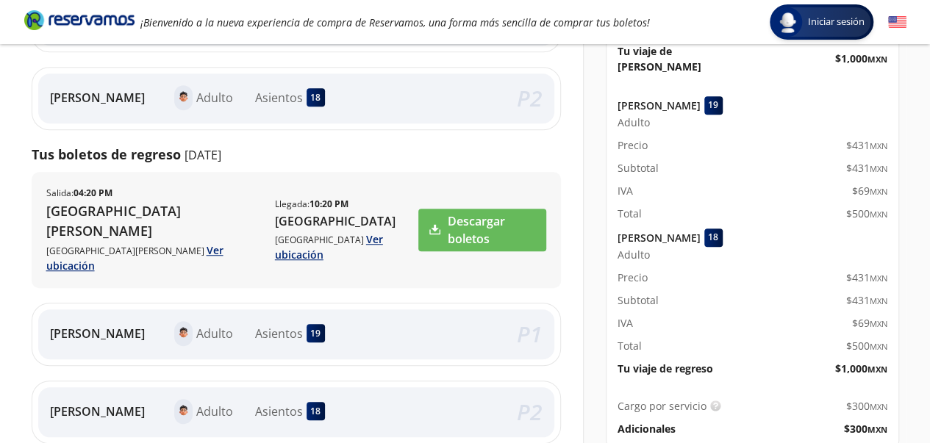
scroll to position [292, 0]
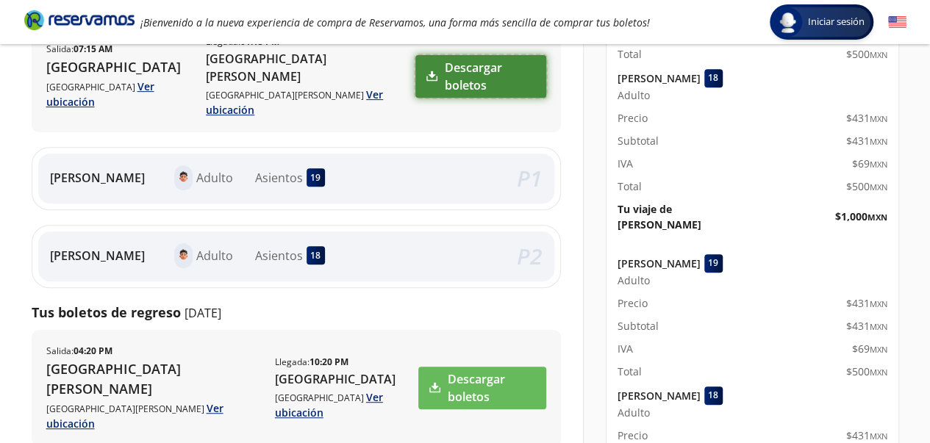
click at [473, 79] on link "Descargar boletos" at bounding box center [480, 76] width 130 height 43
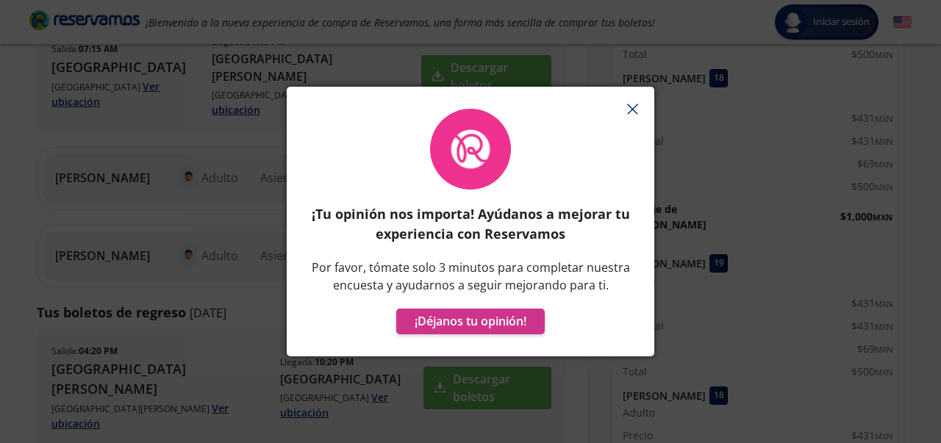
click at [627, 109] on icon "button" at bounding box center [632, 109] width 11 height 11
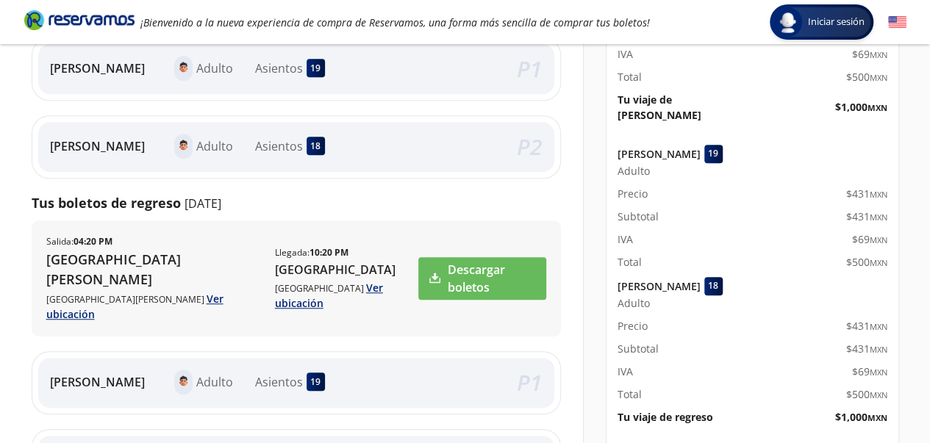
scroll to position [512, 0]
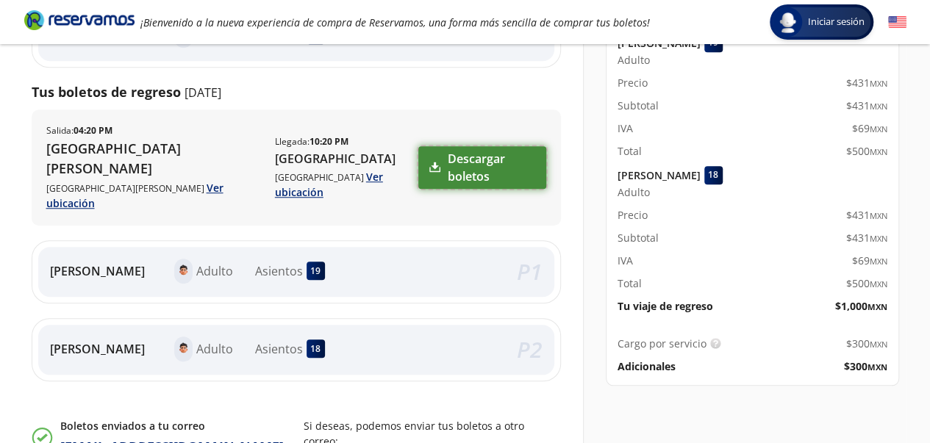
click at [485, 146] on link "Descargar boletos" at bounding box center [482, 167] width 128 height 43
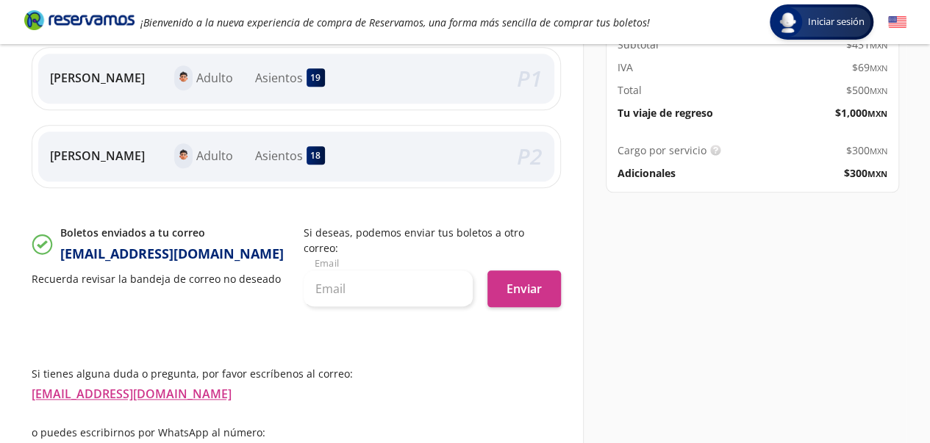
scroll to position [733, 0]
